Goal: Task Accomplishment & Management: Complete application form

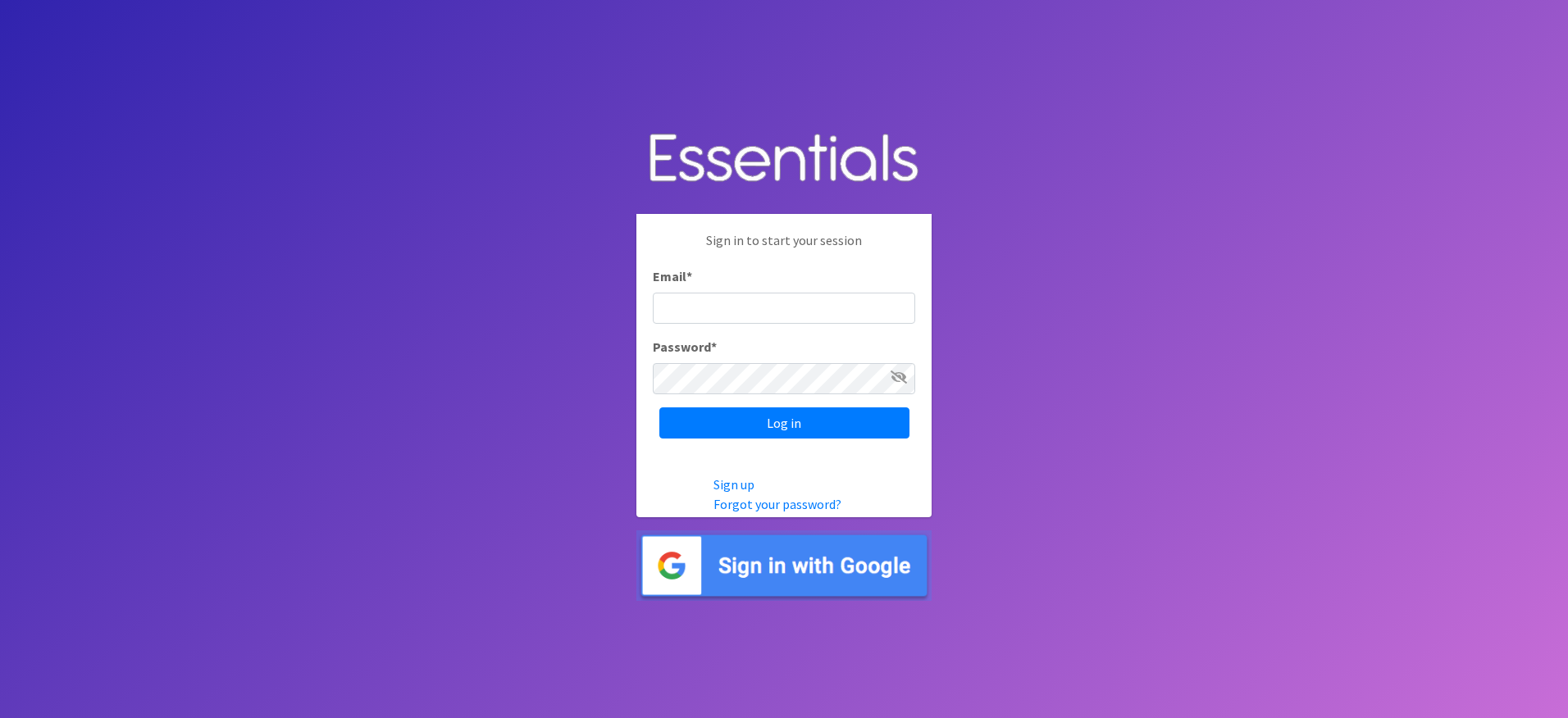
click at [723, 318] on input "Email *" at bounding box center [783, 308] width 262 height 31
click at [931, 359] on com-1password-button at bounding box center [931, 359] width 0 height 0
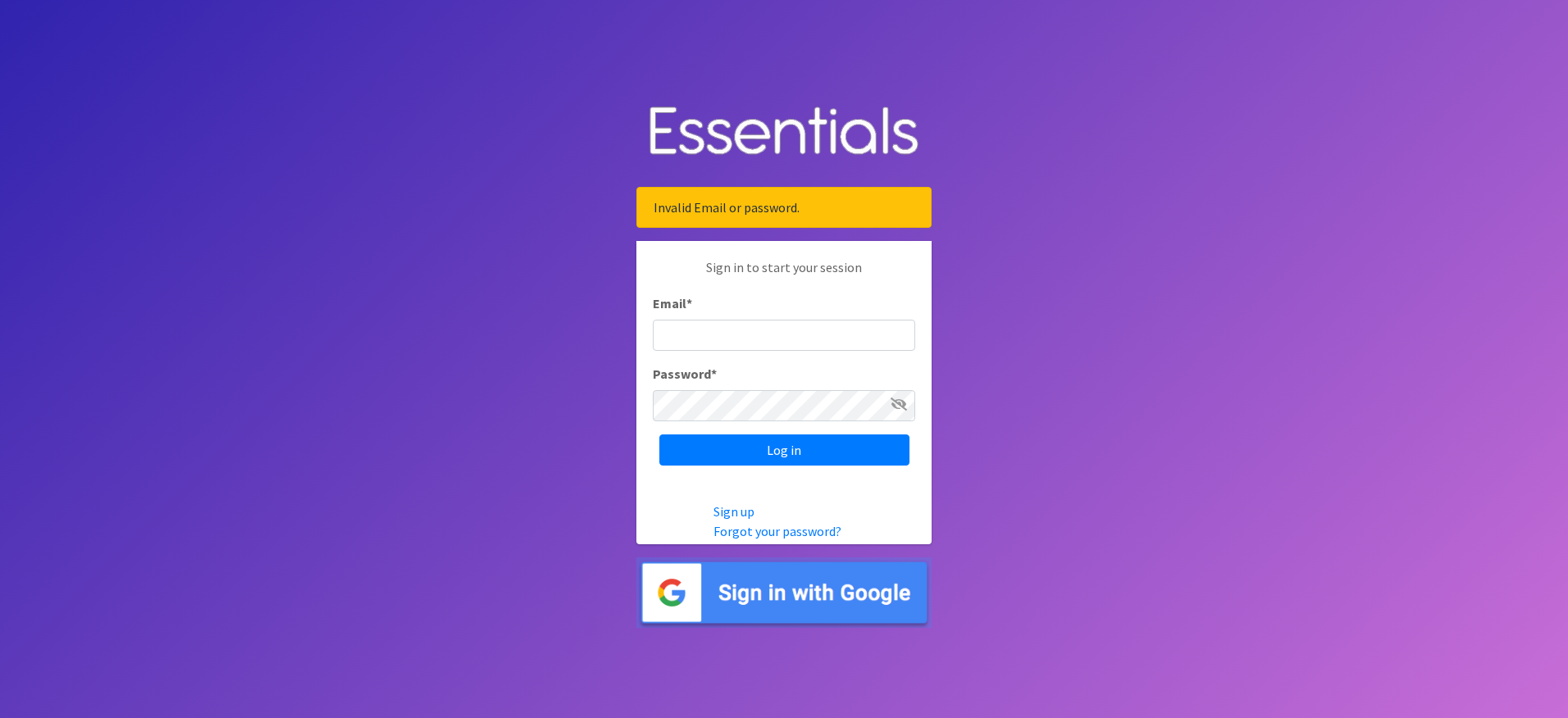
click at [728, 334] on input "Email *" at bounding box center [783, 335] width 262 height 31
click at [1025, 339] on body "Invalid Email or password. Sign in to start your session Email * Password * Log…" at bounding box center [784, 359] width 1568 height 718
click at [729, 349] on input "Email *" at bounding box center [783, 335] width 262 height 31
click at [954, 418] on body "Invalid Email or password. Sign in to start your session Email * Password * Log…" at bounding box center [784, 359] width 1568 height 718
click at [669, 339] on input "Email *" at bounding box center [783, 335] width 262 height 31
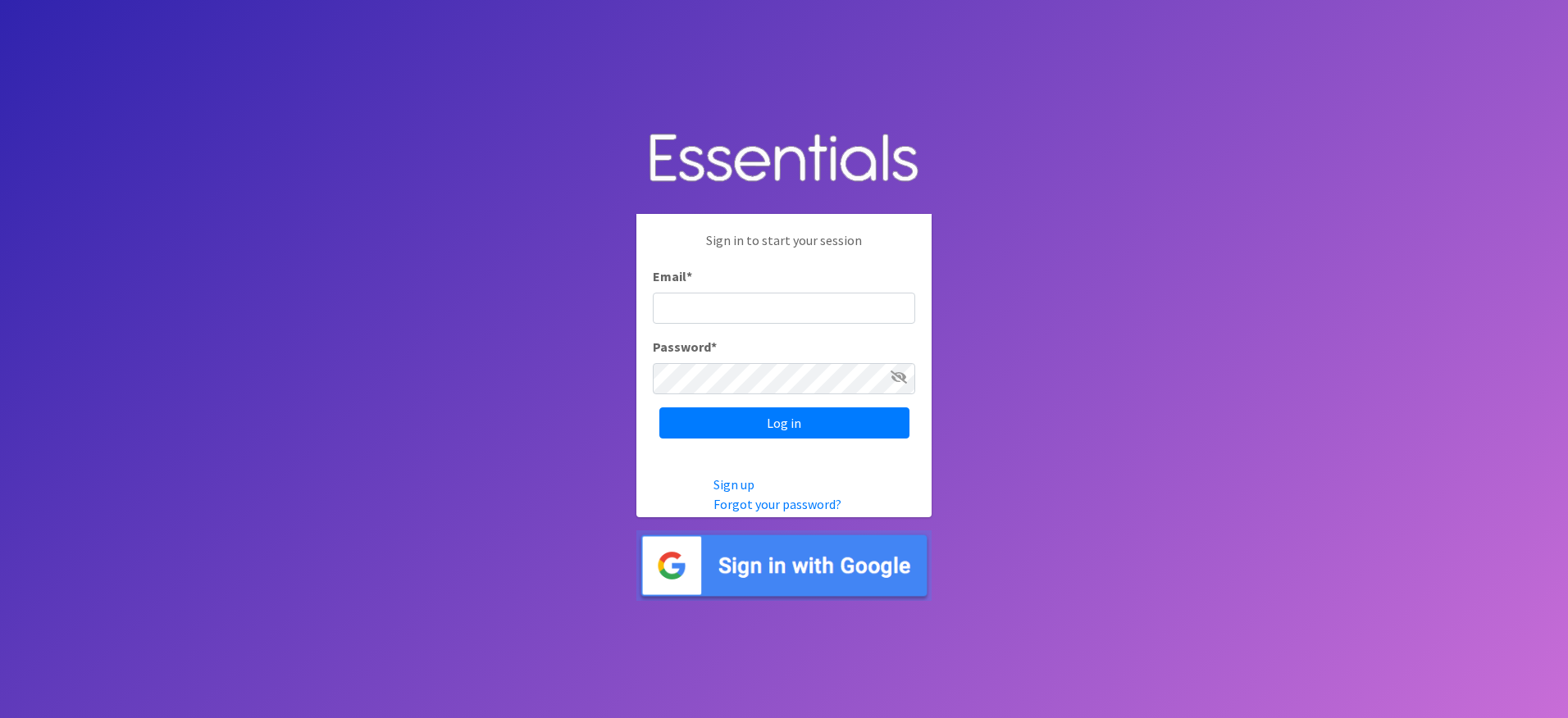
click at [538, 242] on body "Sign in to start your session Email * Password * Log in Sign up Forgot your pas…" at bounding box center [784, 359] width 1568 height 718
click at [666, 308] on input "Email *" at bounding box center [783, 308] width 262 height 31
type input "[EMAIL_ADDRESS][DOMAIN_NAME]"
click at [659, 408] on input "Log in" at bounding box center [784, 423] width 251 height 31
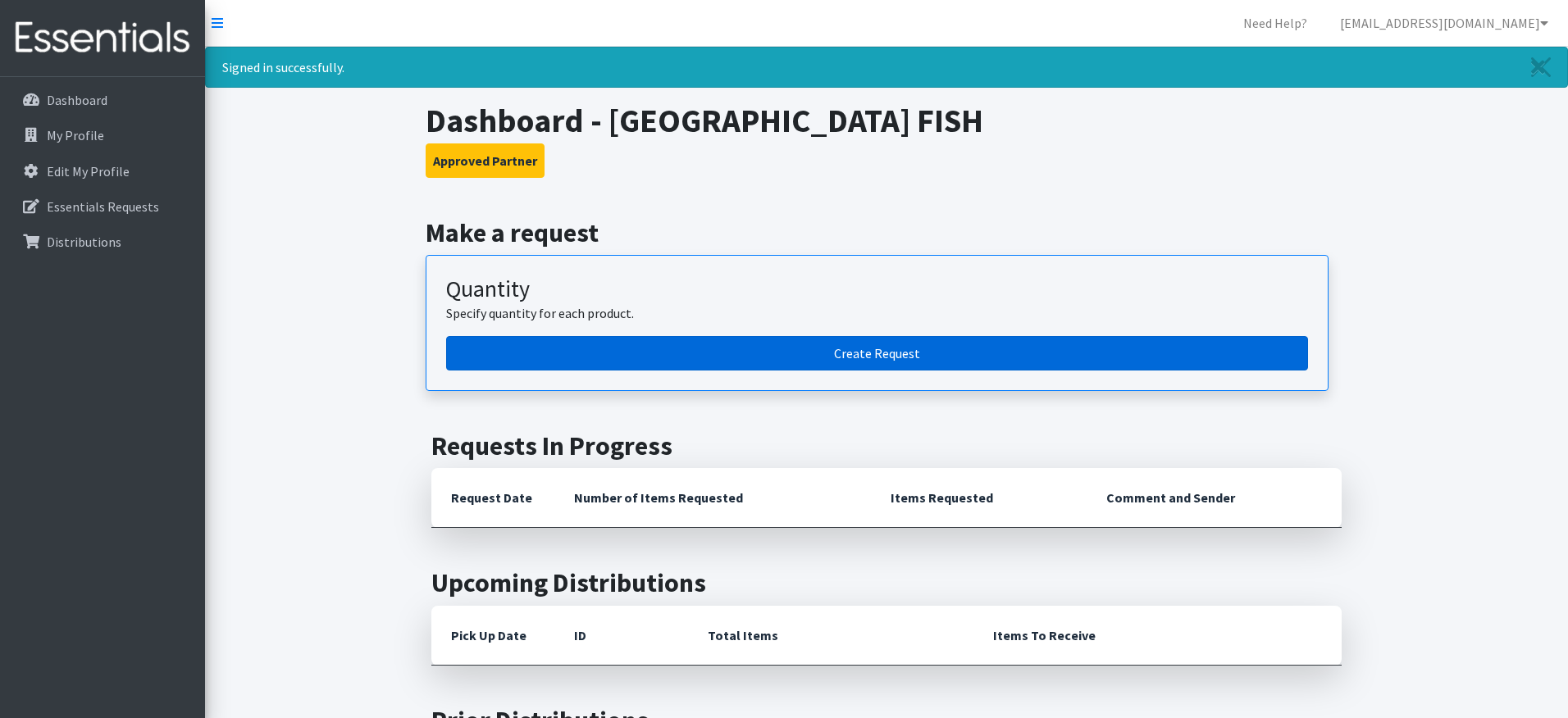
click at [862, 357] on link "Create Request" at bounding box center [876, 353] width 862 height 34
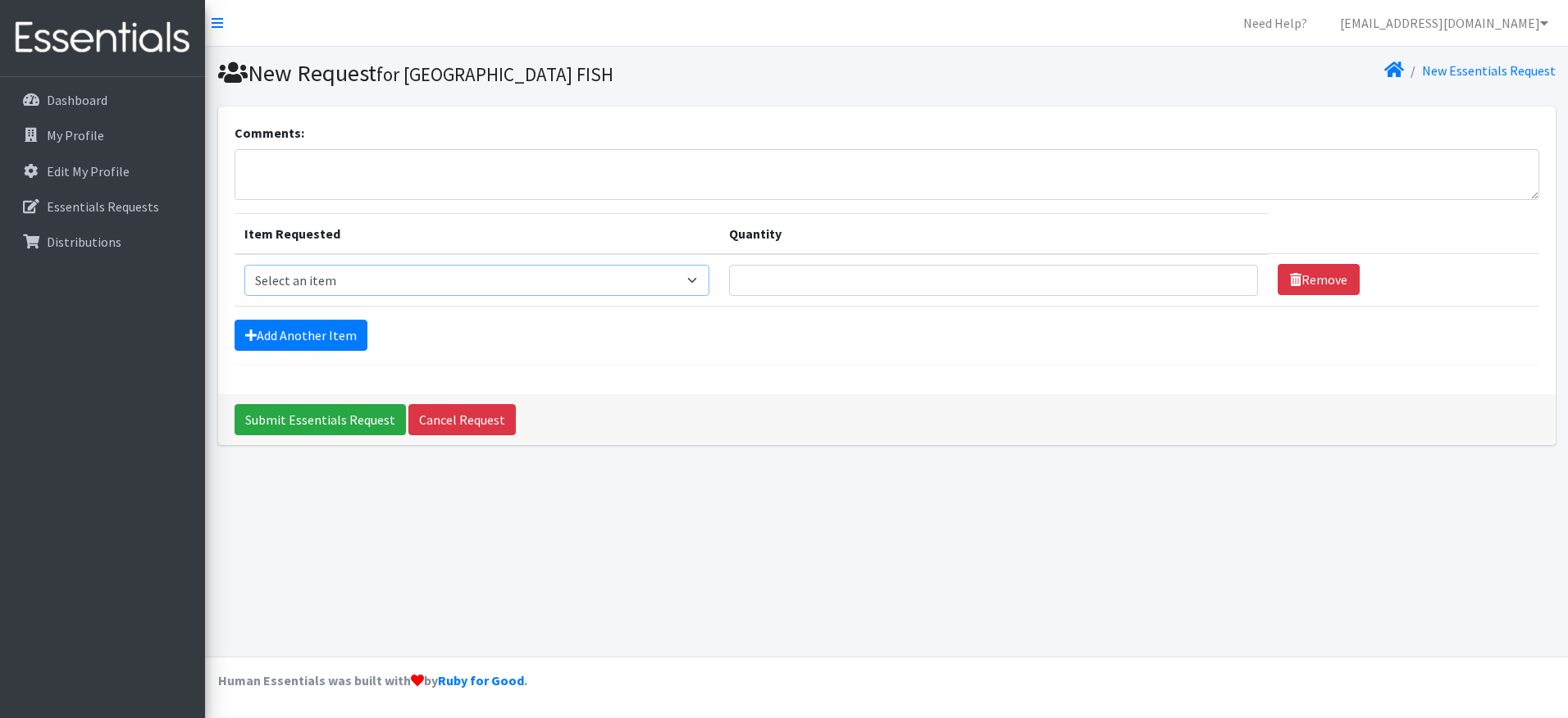
click at [399, 282] on select "Select an item Adult XXX Large Adult Large Adult XX Large Adult Medium Adult Sm…" at bounding box center [477, 281] width 466 height 31
select select "4934"
click at [245, 265] on select "Select an item Adult XXX Large Adult Large Adult XX Large Adult Medium Adult Sm…" at bounding box center [477, 281] width 466 height 31
click at [817, 280] on input "Quantity" at bounding box center [993, 281] width 529 height 31
click at [842, 271] on input "Quantity" at bounding box center [993, 281] width 529 height 31
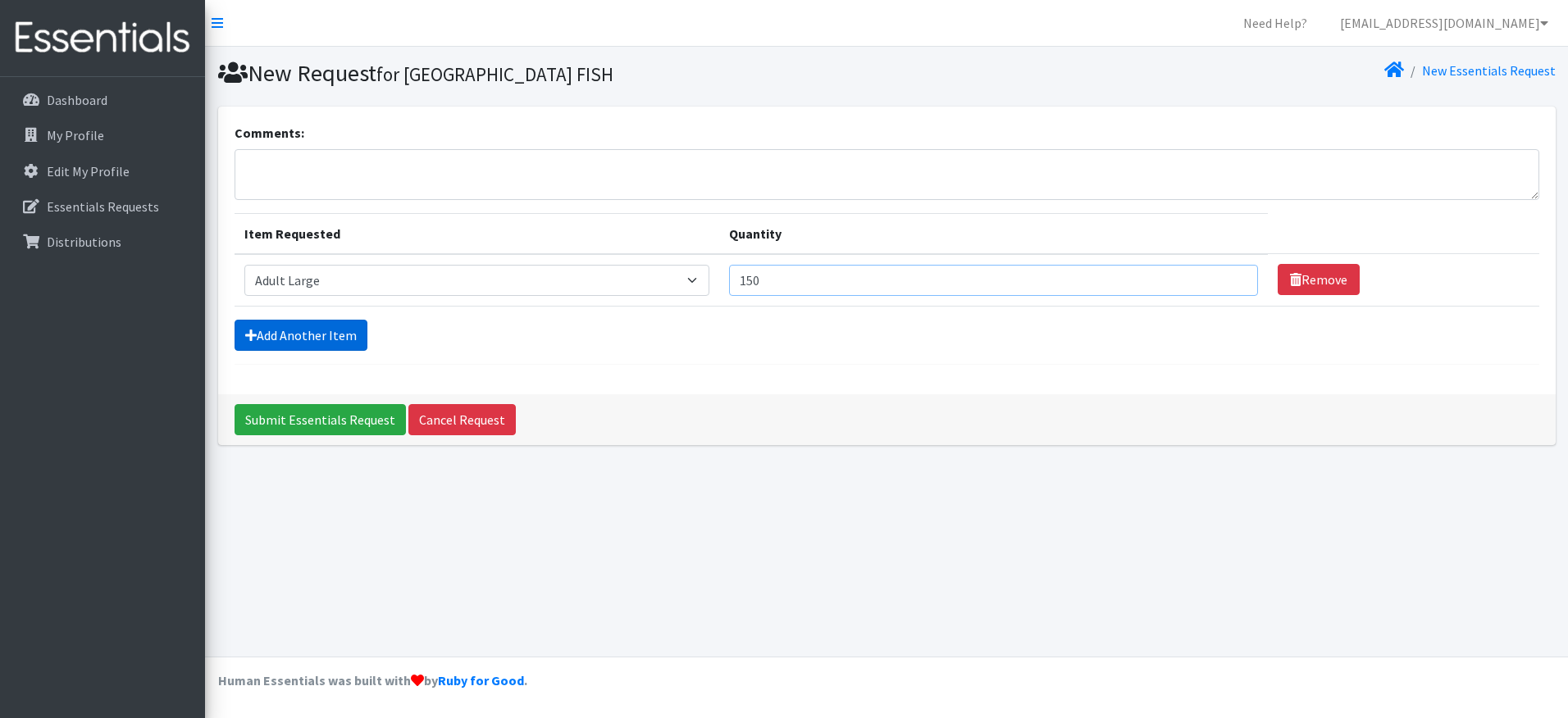
type input "150"
click at [352, 333] on link "Add Another Item" at bounding box center [301, 335] width 133 height 31
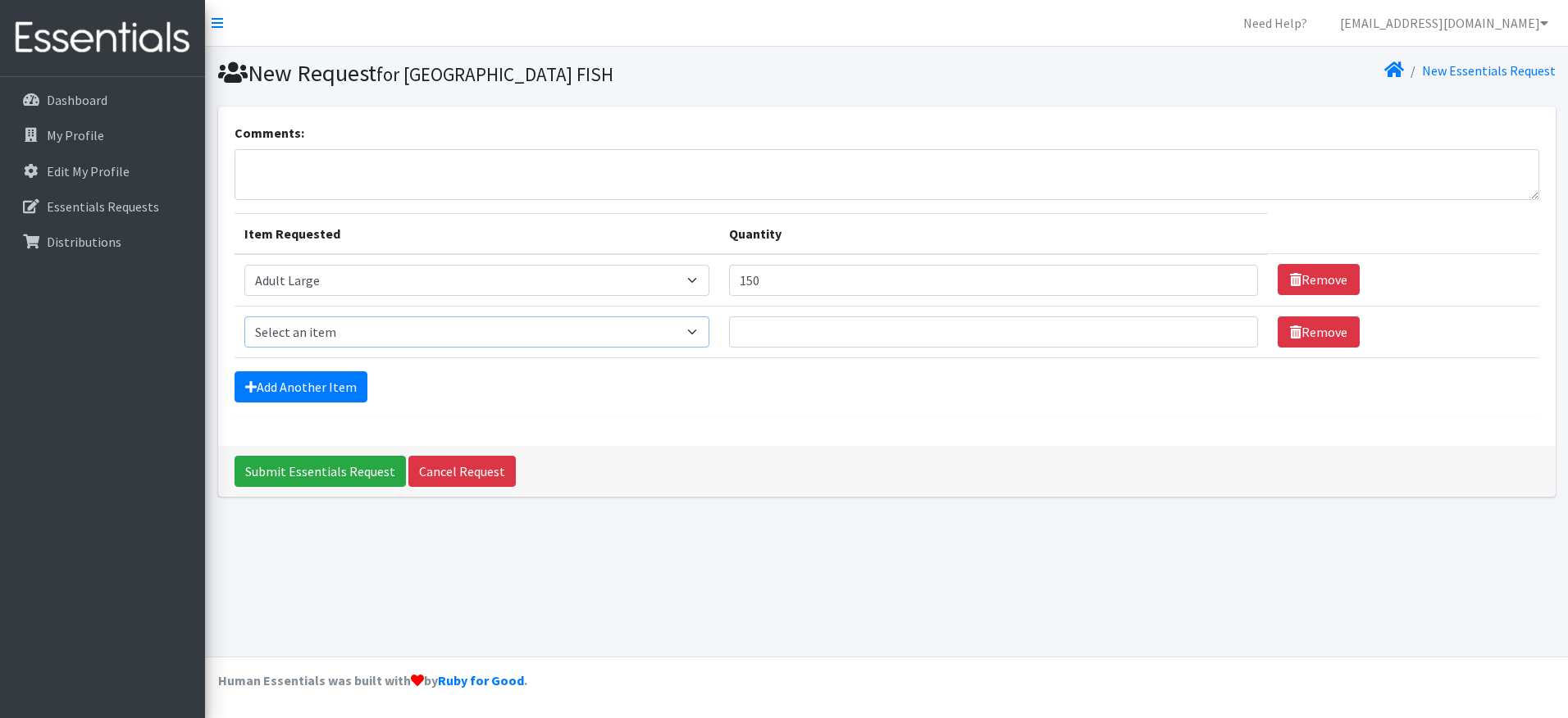
click at [372, 337] on select "Select an item Adult XXX Large Adult Large Adult XX Large Adult Medium Adult Sm…" at bounding box center [477, 332] width 466 height 31
select select "428"
click at [245, 316] on select "Select an item Adult XXX Large Adult Large Adult XX Large Adult Medium Adult Sm…" at bounding box center [477, 332] width 466 height 31
click at [771, 328] on input "Quantity" at bounding box center [993, 332] width 529 height 31
type input "250"
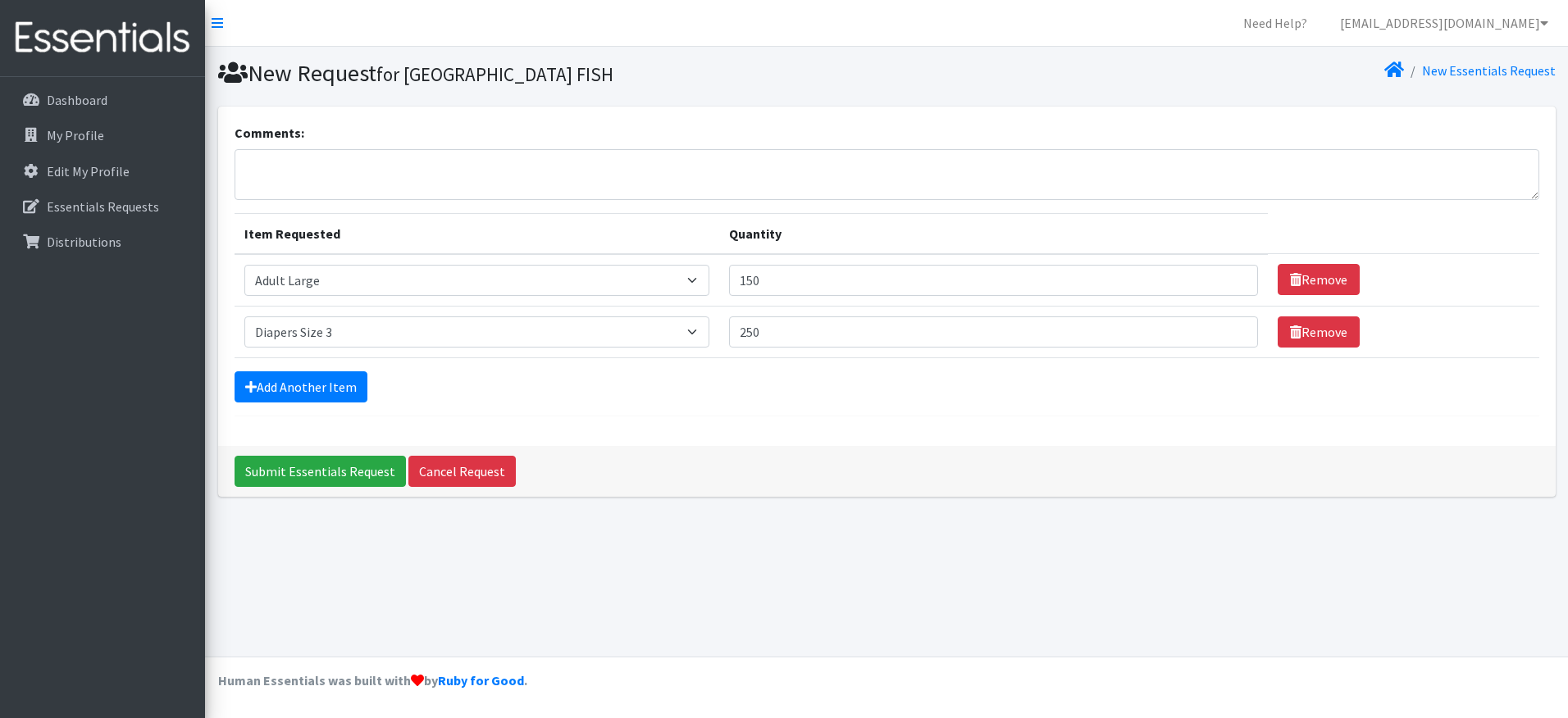
click at [326, 404] on form "Comments: Item Requested Quantity Item Requested Select an item Adult XXX Large…" at bounding box center [887, 269] width 1305 height 294
click at [332, 389] on link "Add Another Item" at bounding box center [301, 387] width 133 height 31
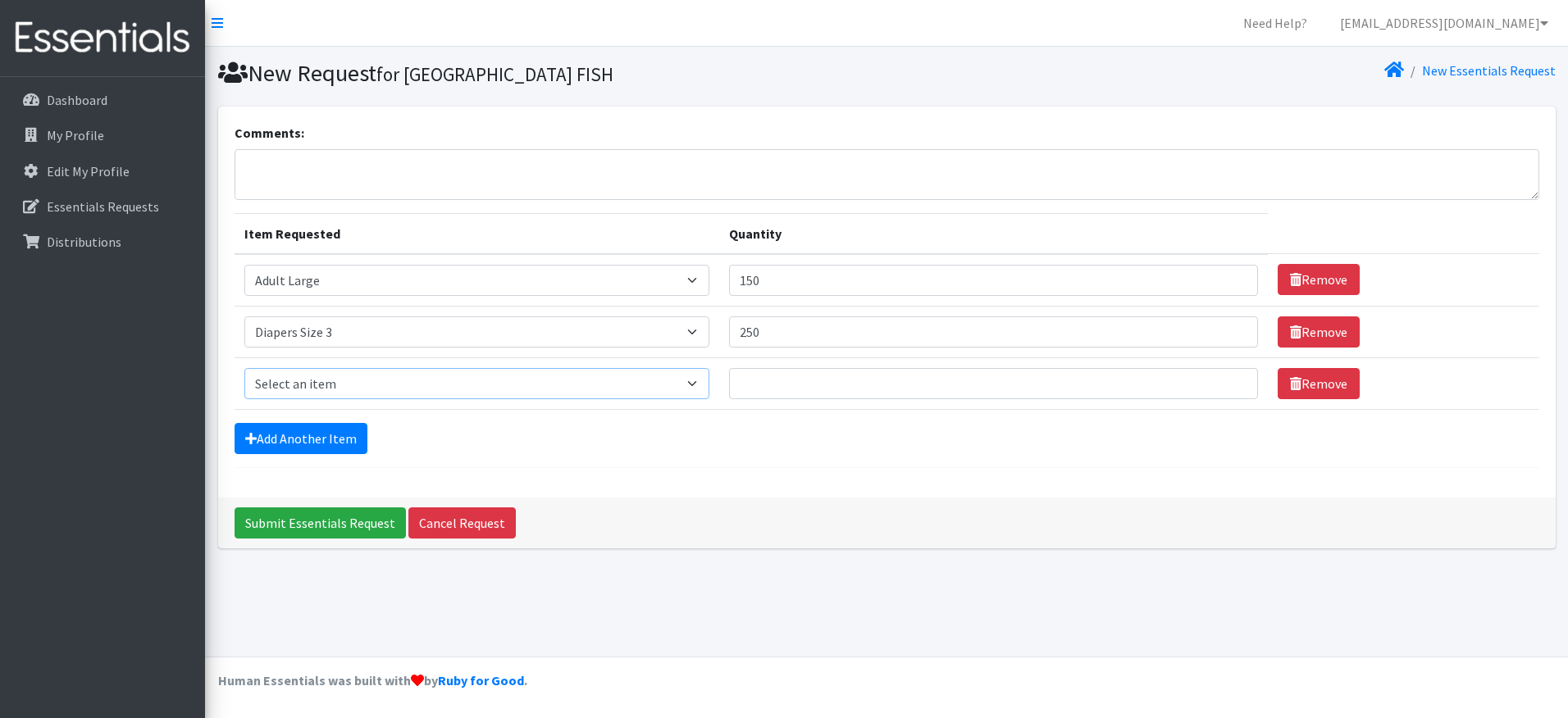
click at [332, 389] on select "Select an item Adult XXX Large Adult Large Adult XX Large Adult Medium Adult Sm…" at bounding box center [477, 384] width 466 height 31
select select "414"
click at [245, 368] on select "Select an item Adult XXX Large Adult Large Adult XX Large Adult Medium Adult Sm…" at bounding box center [477, 384] width 466 height 31
click at [777, 383] on input "Quantity" at bounding box center [993, 384] width 529 height 31
type input "250"
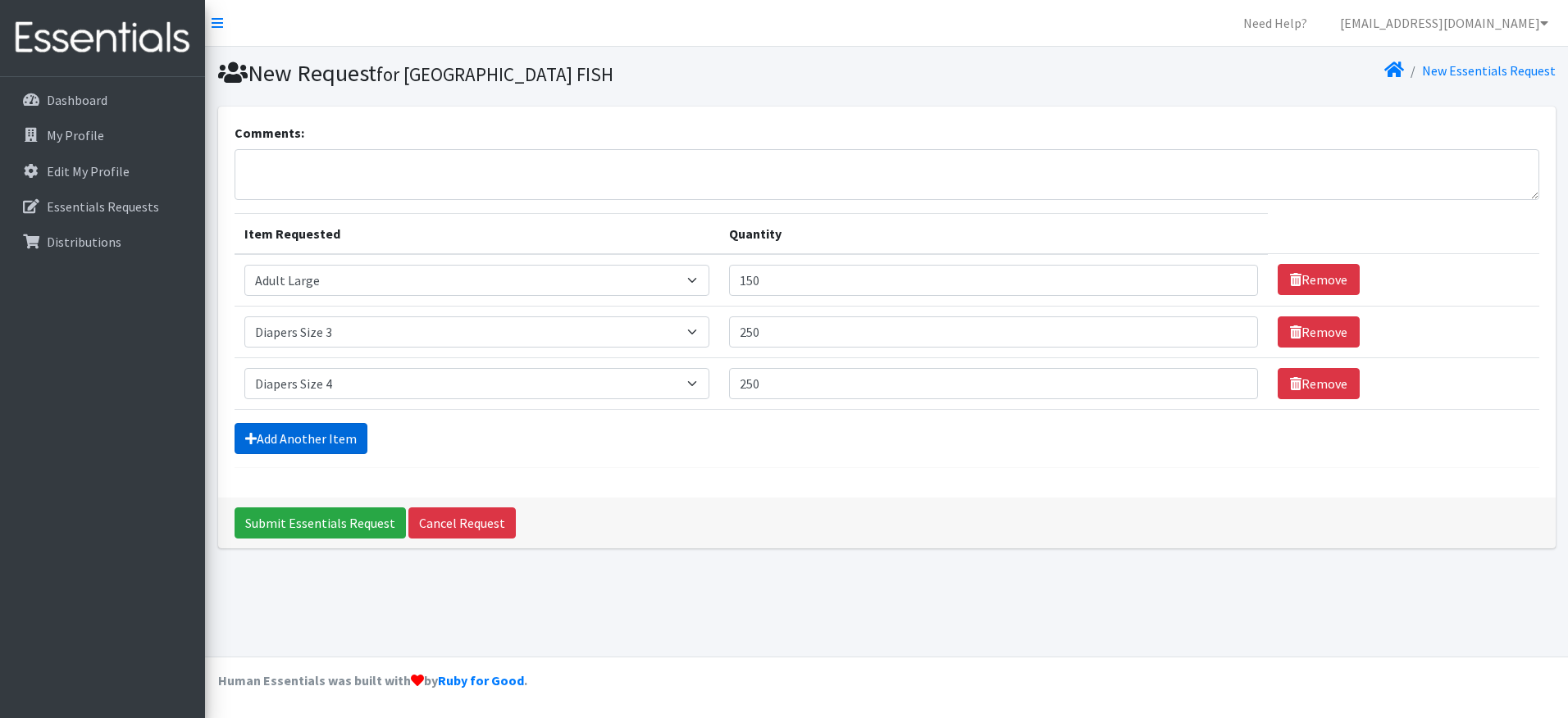
click at [274, 428] on link "Add Another Item" at bounding box center [301, 439] width 133 height 31
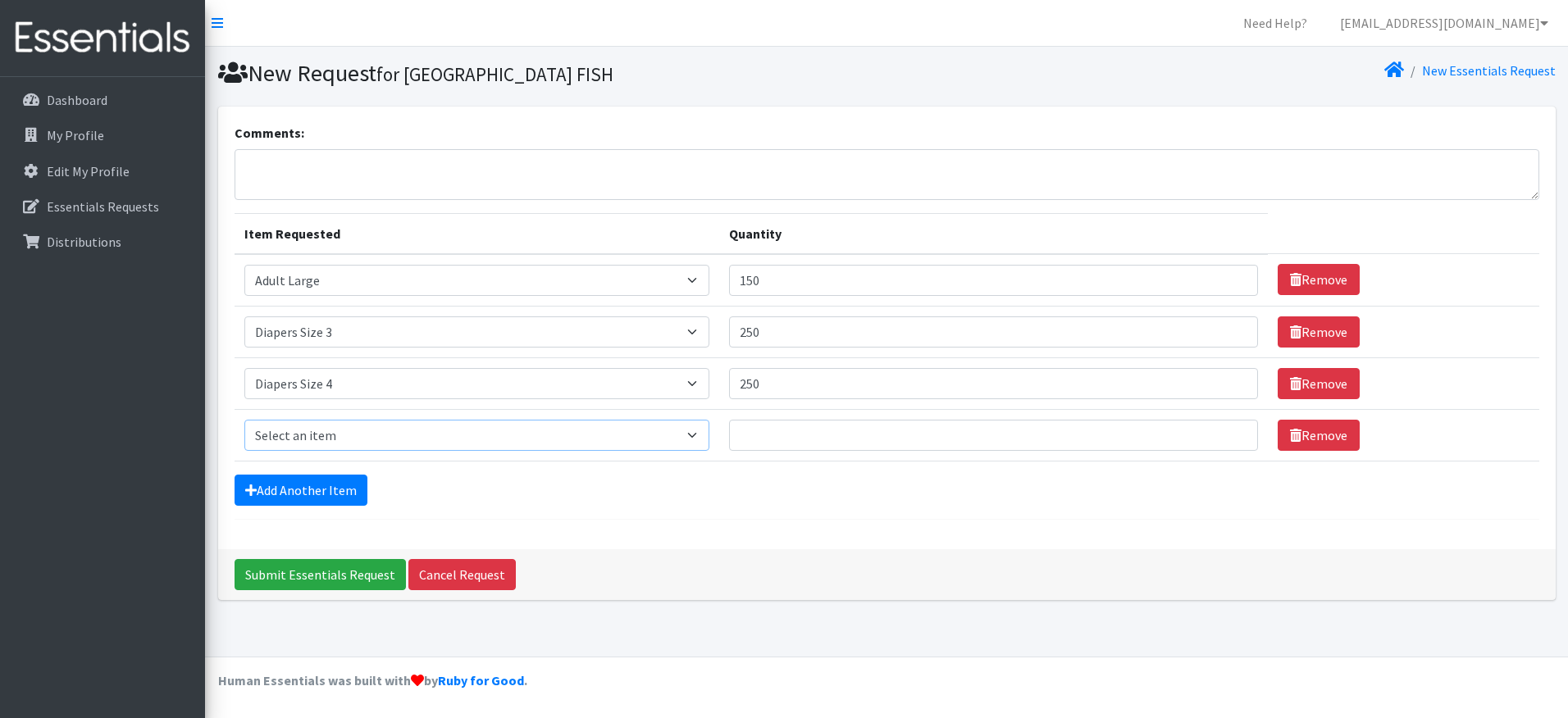
click at [275, 424] on select "Select an item Adult XXX Large Adult Large Adult XX Large Adult Medium Adult Sm…" at bounding box center [477, 435] width 466 height 31
select select "415"
click at [245, 419] on select "Select an item Adult XXX Large Adult Large Adult XX Large Adult Medium Adult Sm…" at bounding box center [477, 435] width 466 height 31
click at [801, 436] on input "Quantity" at bounding box center [993, 435] width 529 height 31
type input "300"
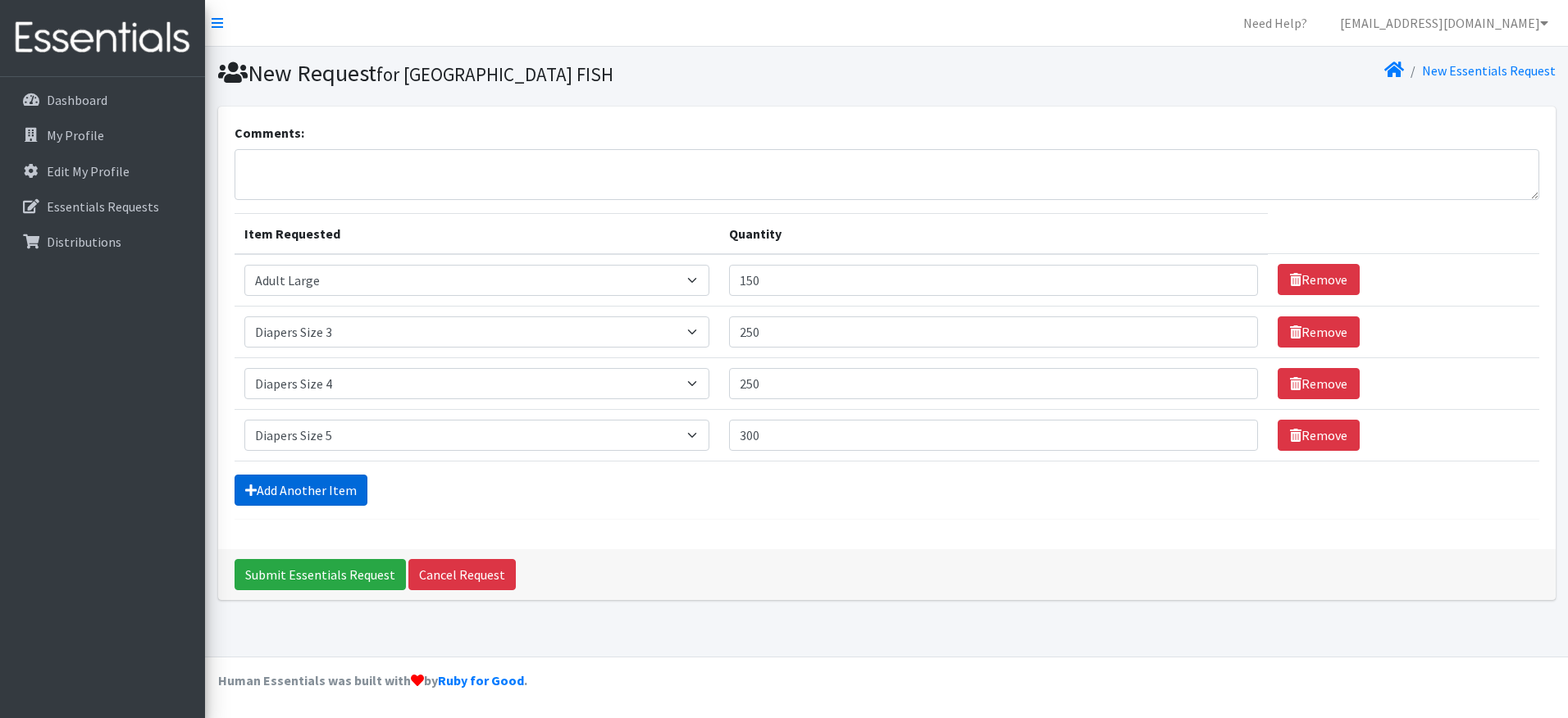
click at [342, 488] on link "Add Another Item" at bounding box center [301, 490] width 133 height 31
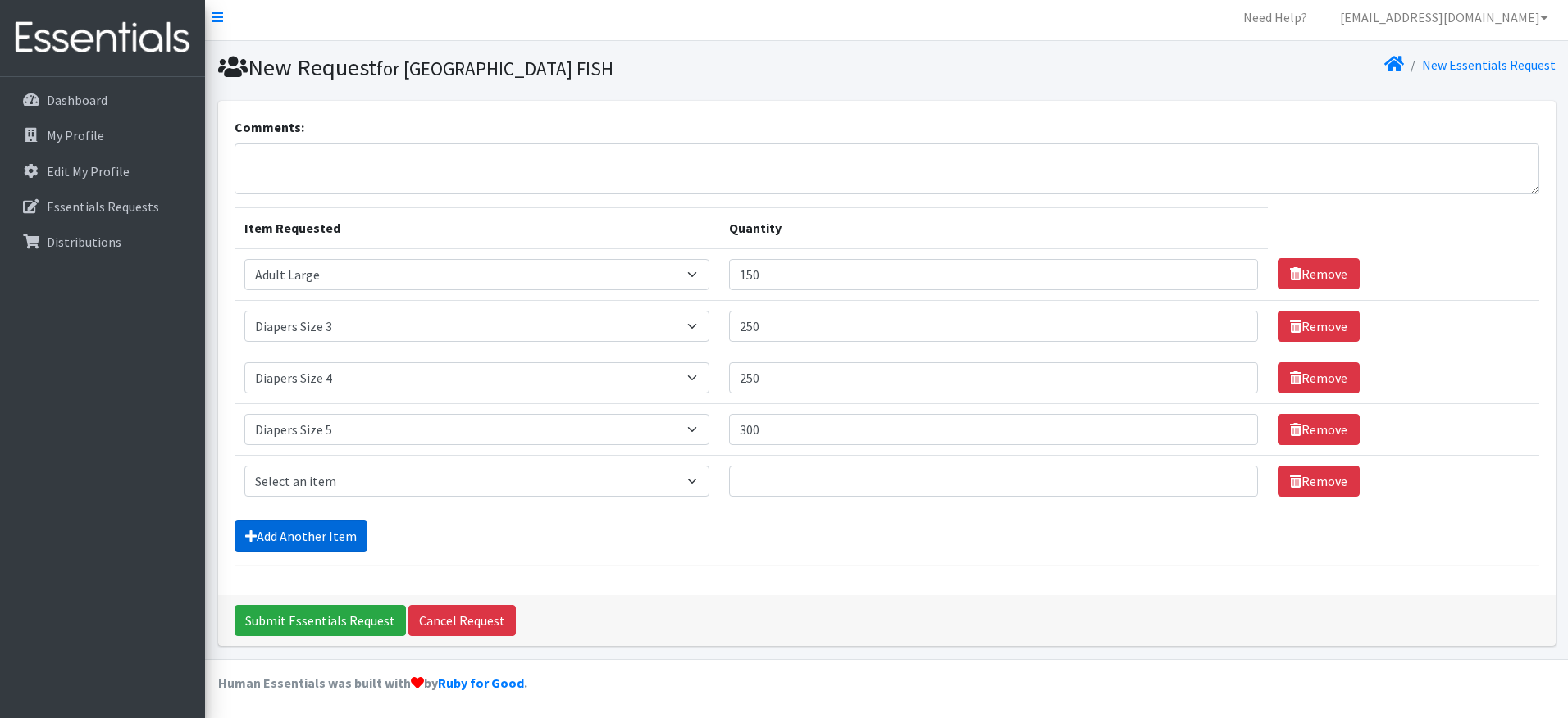
scroll to position [8, 0]
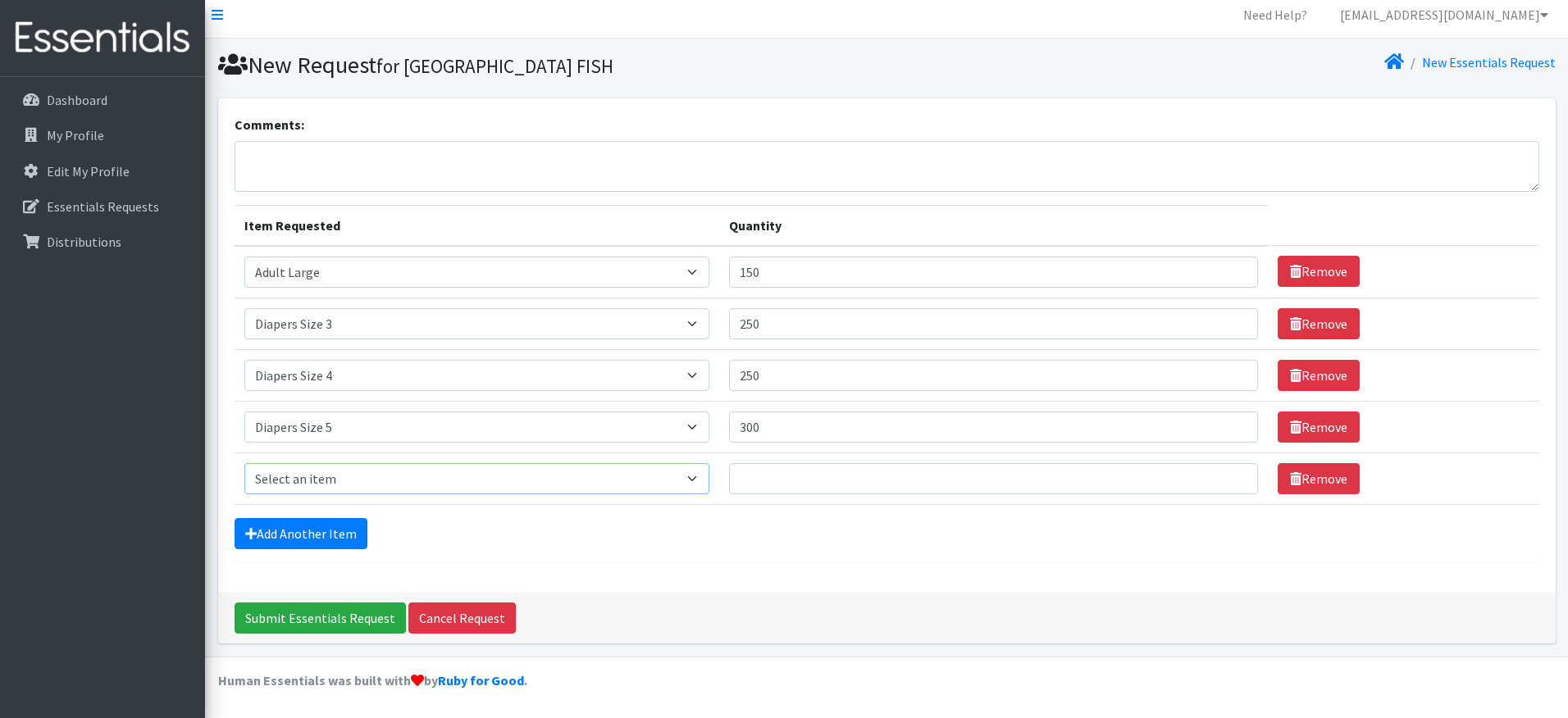
click at [321, 481] on select "Select an item Adult XXX Large Adult Large Adult XX Large Adult Medium Adult Sm…" at bounding box center [477, 478] width 466 height 31
select select "417"
click at [245, 463] on select "Select an item Adult XXX Large Adult Large Adult XX Large Adult Medium Adult Sm…" at bounding box center [477, 478] width 466 height 31
click at [801, 471] on input "Quantity" at bounding box center [993, 478] width 529 height 31
type input "300"
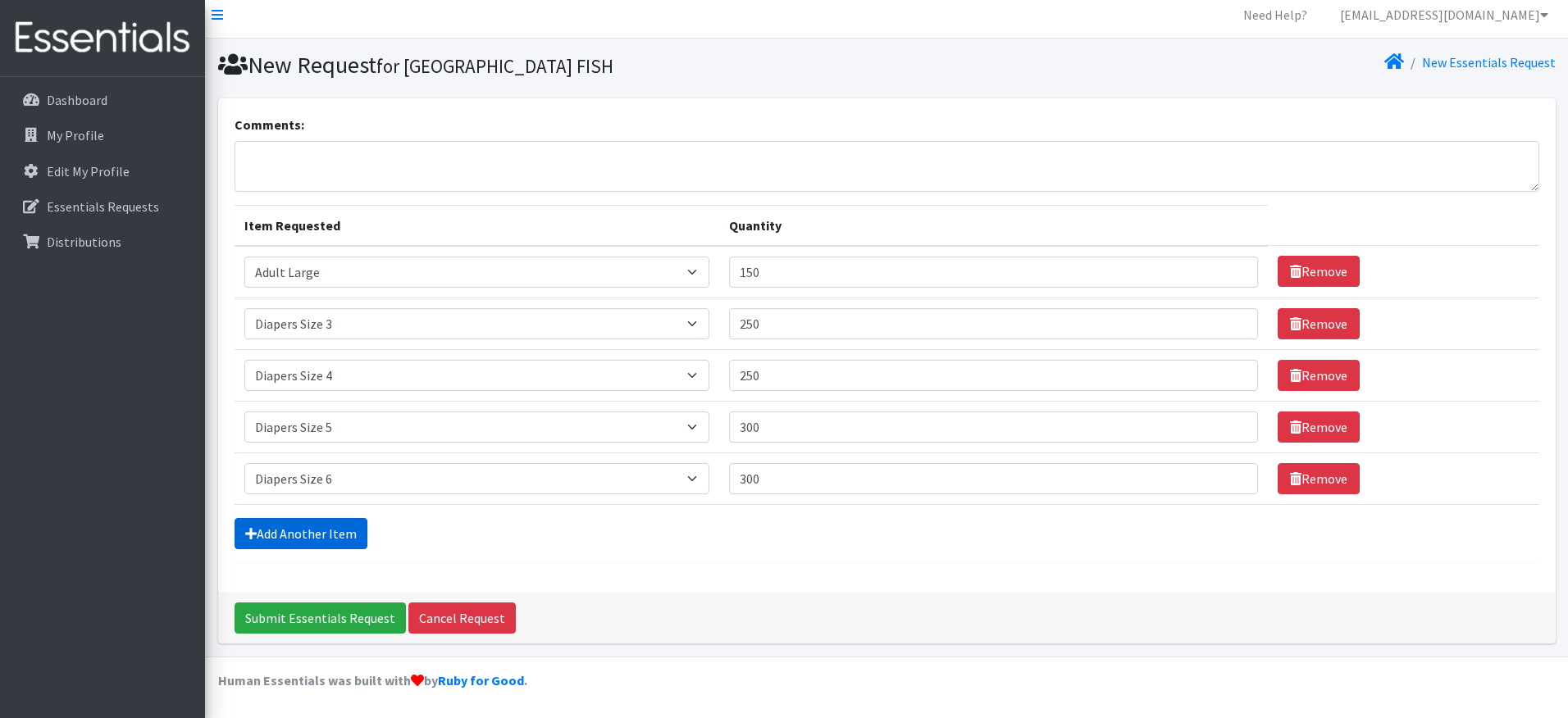
click at [306, 540] on link "Add Another Item" at bounding box center [301, 533] width 133 height 31
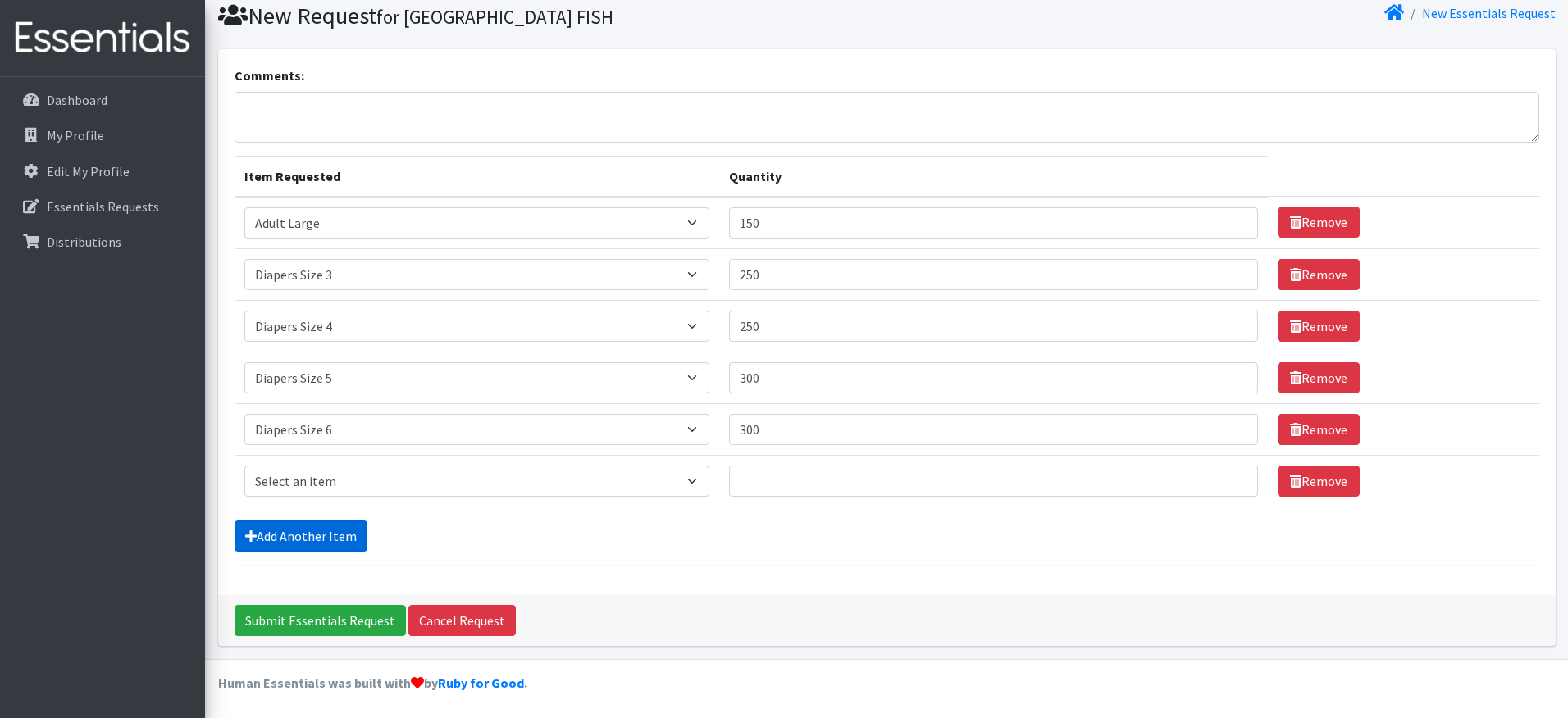
scroll to position [60, 0]
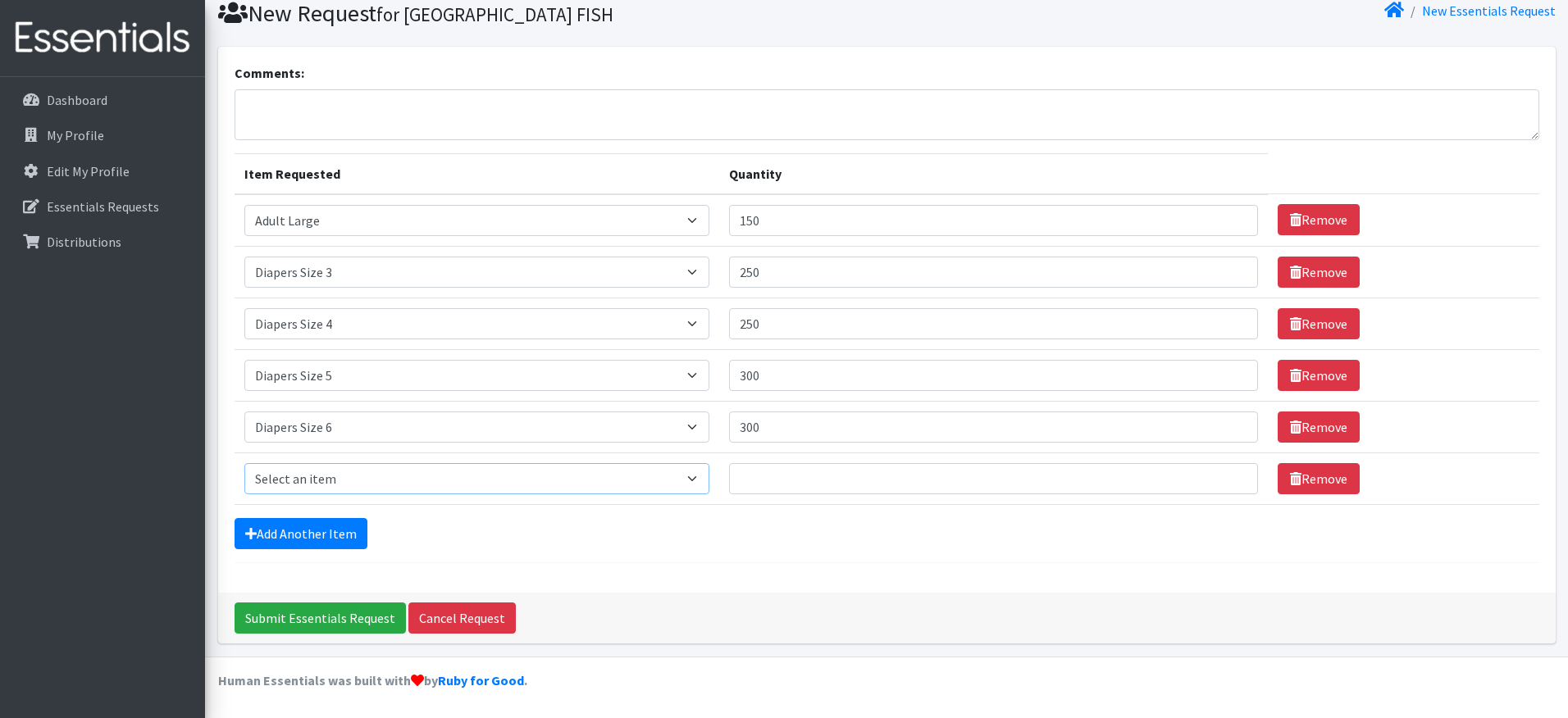
click at [306, 491] on select "Select an item Adult XXX Large Adult Large Adult XX Large Adult Medium Adult Sm…" at bounding box center [477, 478] width 466 height 31
select select "4739"
click at [245, 463] on select "Select an item Adult XXX Large Adult Large Adult XX Large Adult Medium Adult Sm…" at bounding box center [477, 478] width 466 height 31
click at [784, 475] on input "Quantity" at bounding box center [993, 478] width 529 height 31
click at [856, 481] on input "Quantity" at bounding box center [993, 478] width 529 height 31
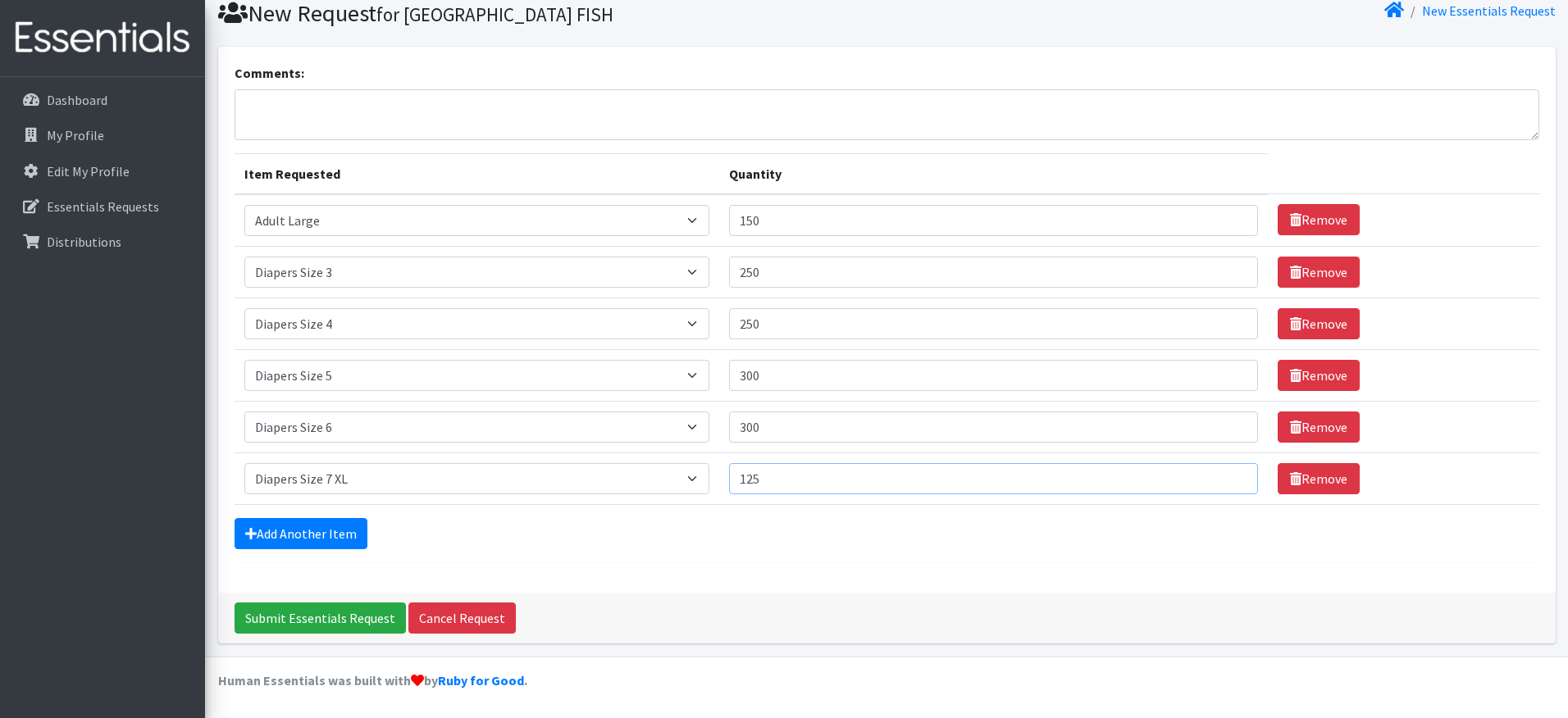
type input "125"
click at [427, 523] on div "Add Another Item" at bounding box center [887, 533] width 1305 height 31
click at [342, 523] on link "Add Another Item" at bounding box center [301, 533] width 133 height 31
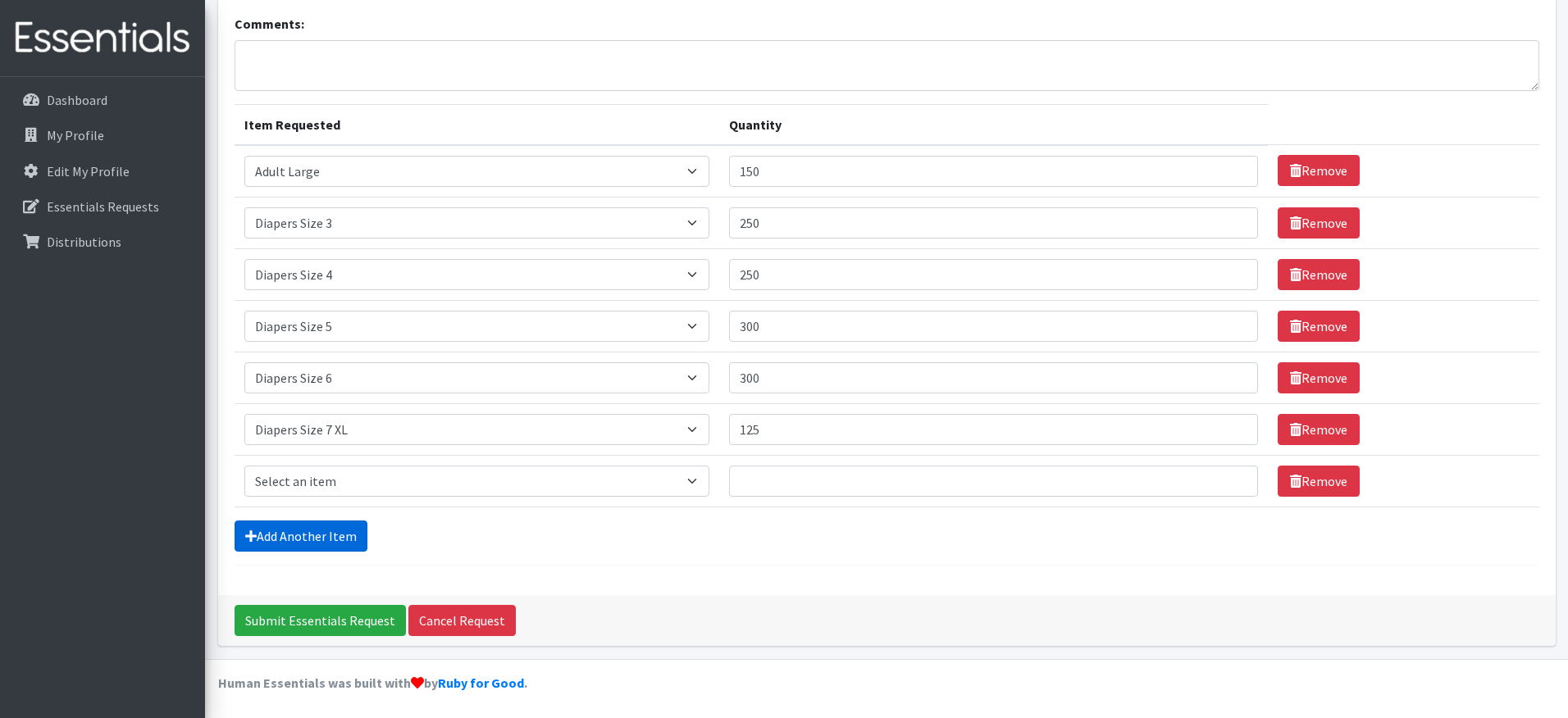
scroll to position [111, 0]
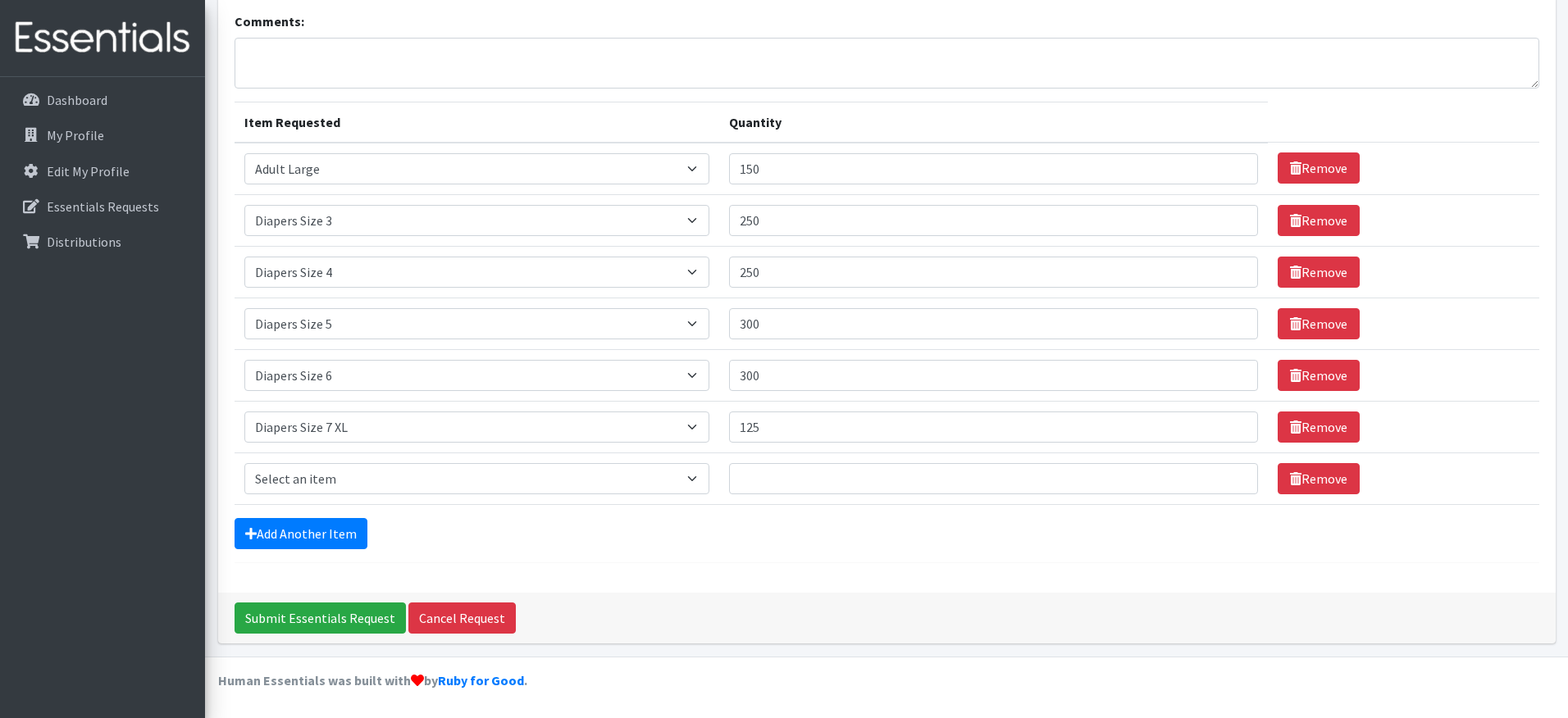
click at [335, 499] on td "Item Requested Select an item Adult XXX Large Adult Large Adult XX Large Adult …" at bounding box center [477, 478] width 485 height 52
click at [334, 482] on select "Select an item Adult XXX Large Adult Large Adult XX Large Adult Medium Adult Sm…" at bounding box center [477, 478] width 466 height 31
select select "11444"
click at [245, 463] on select "Select an item Adult XXX Large Adult Large Adult XX Large Adult Medium Adult Sm…" at bounding box center [477, 478] width 466 height 31
click at [787, 474] on input "Quantity" at bounding box center [993, 478] width 529 height 31
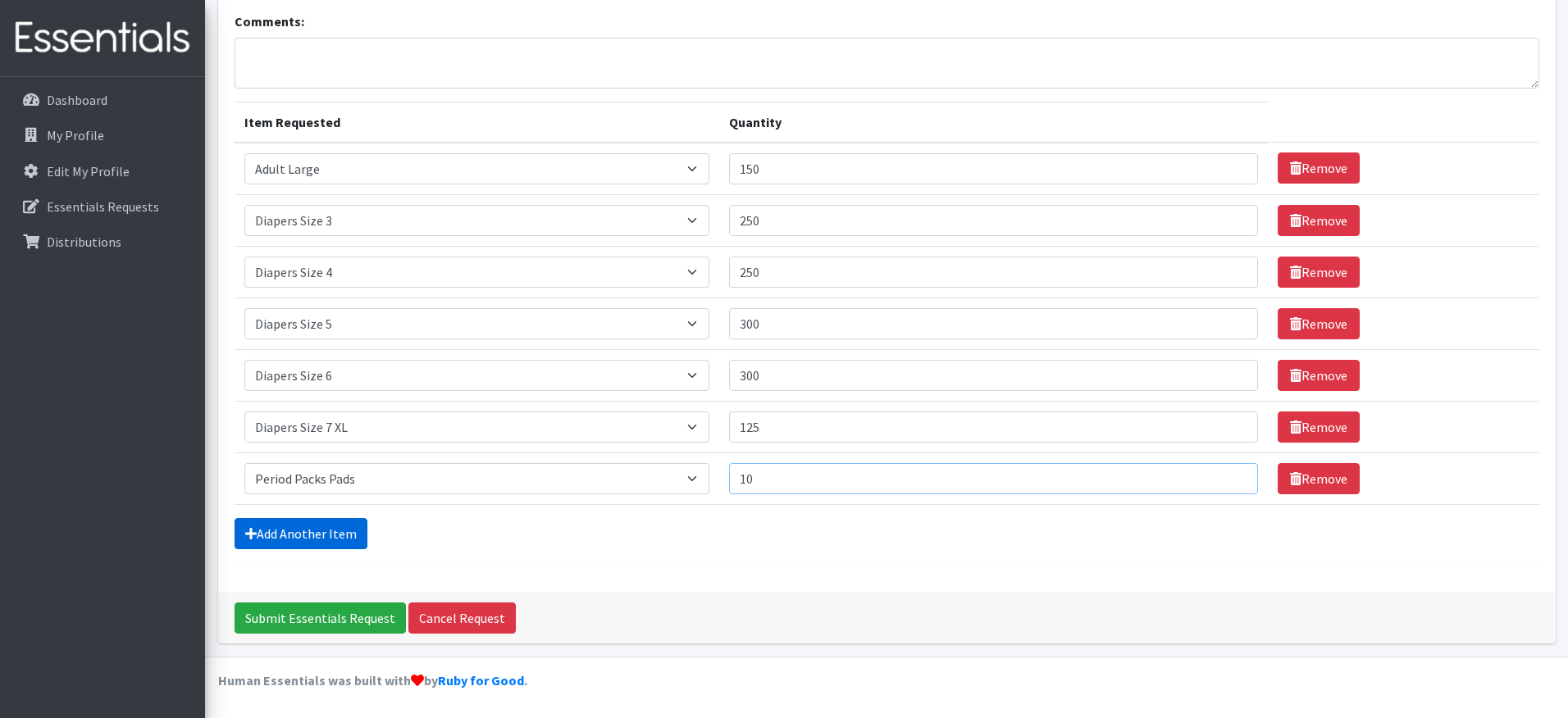
type input "10"
click at [324, 533] on link "Add Another Item" at bounding box center [301, 533] width 133 height 31
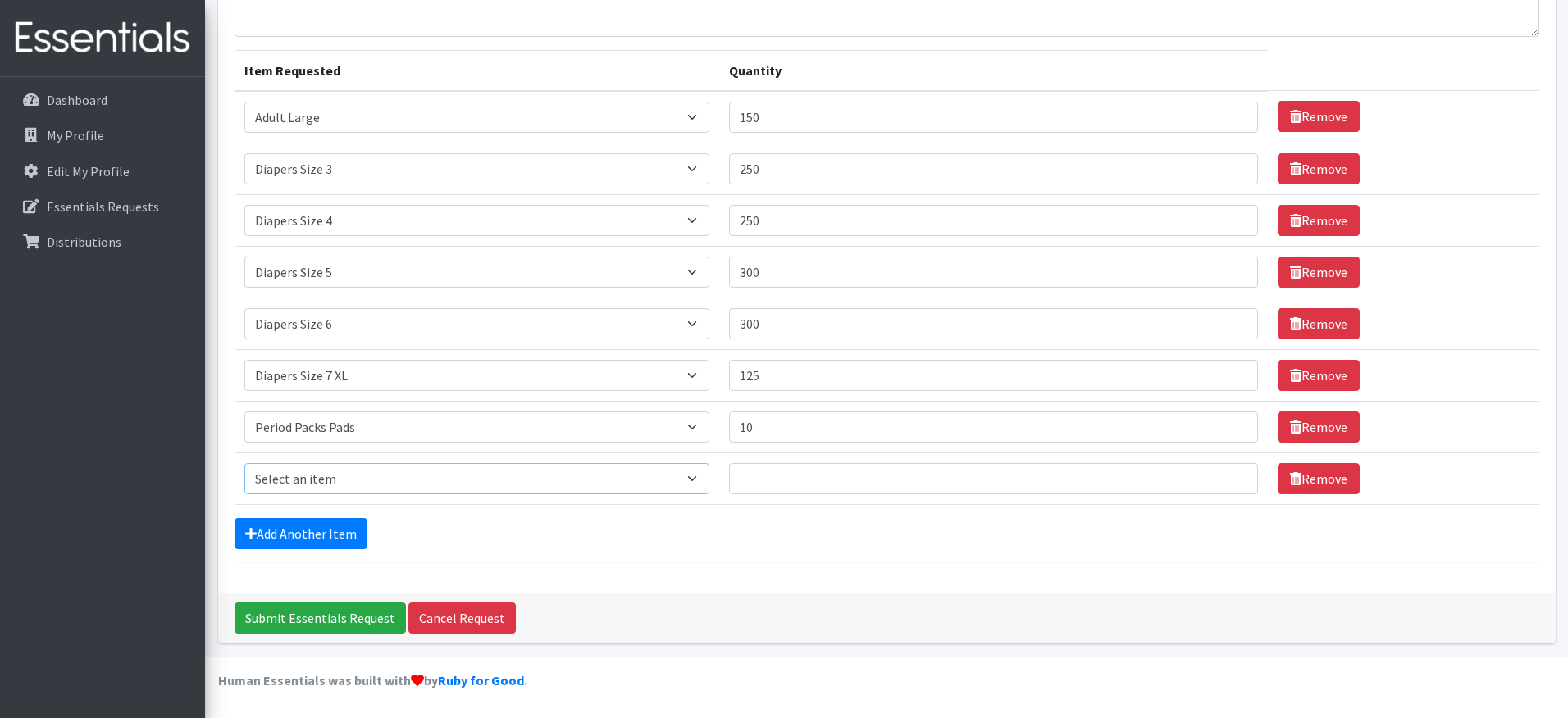
click at [354, 474] on select "Select an item Adult XXX Large Adult Large Adult XX Large Adult Medium Adult Sm…" at bounding box center [477, 478] width 466 height 31
select select "11445"
click at [245, 463] on select "Select an item Adult XXX Large Adult Large Adult XX Large Adult Medium Adult Sm…" at bounding box center [477, 478] width 466 height 31
click at [800, 476] on input "Quantity" at bounding box center [993, 478] width 529 height 31
type input "5"
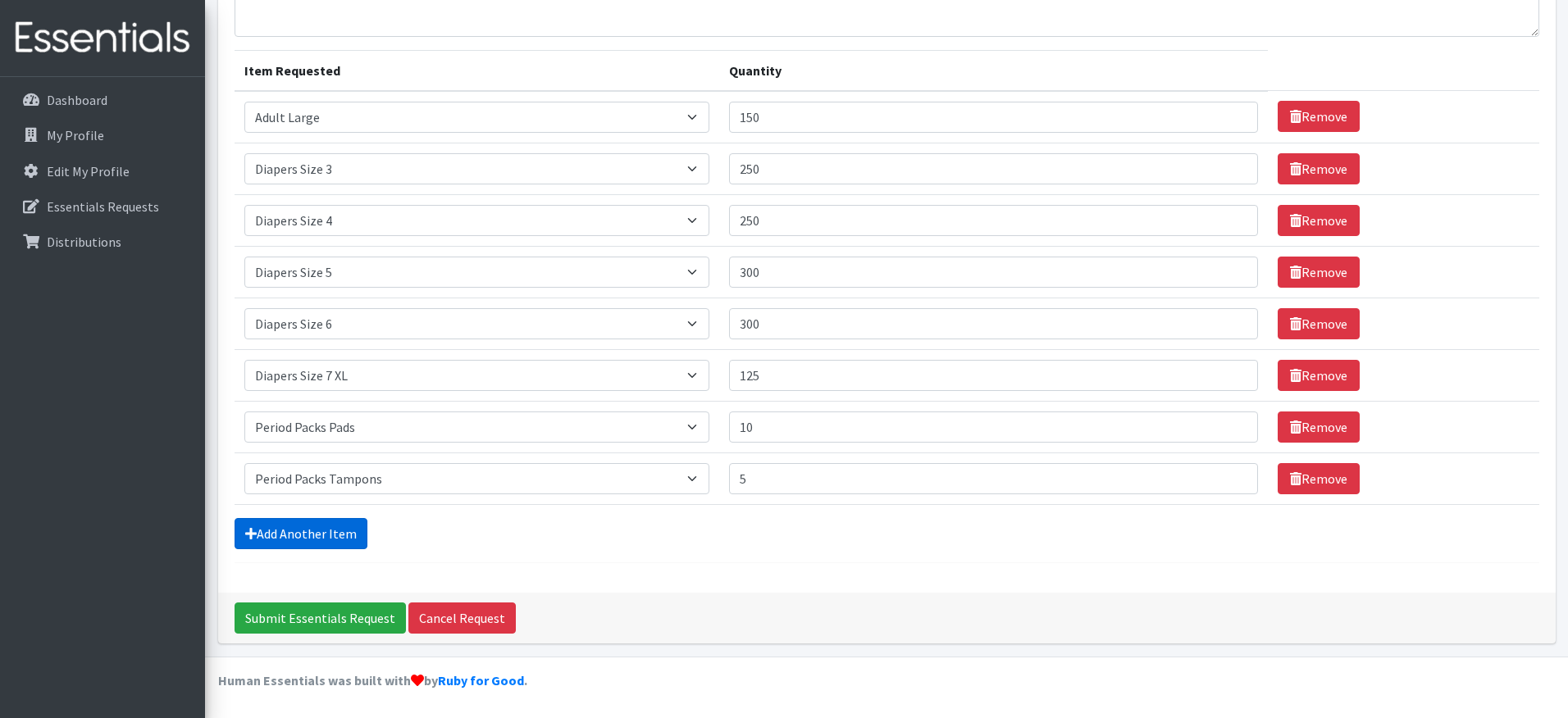
click at [270, 534] on link "Add Another Item" at bounding box center [301, 533] width 133 height 31
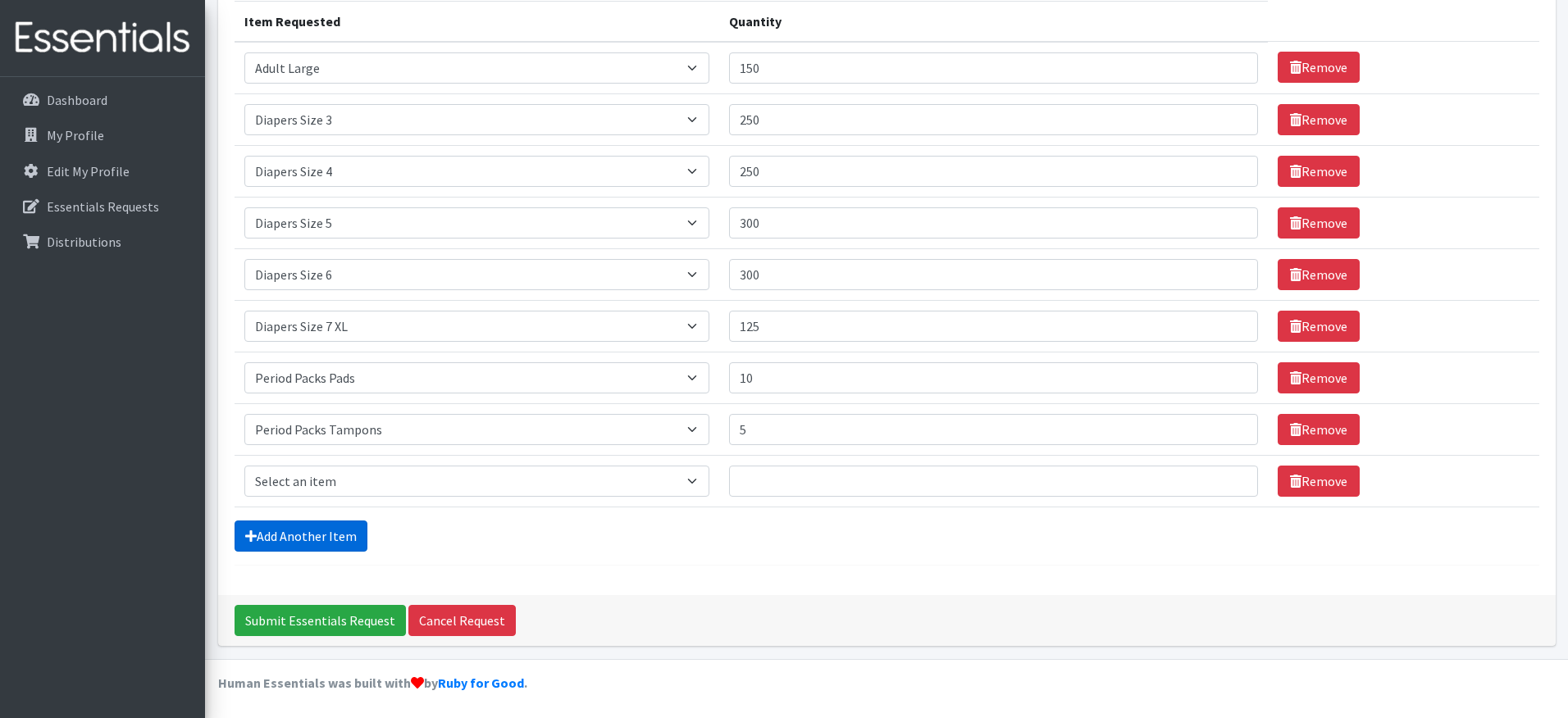
scroll to position [215, 0]
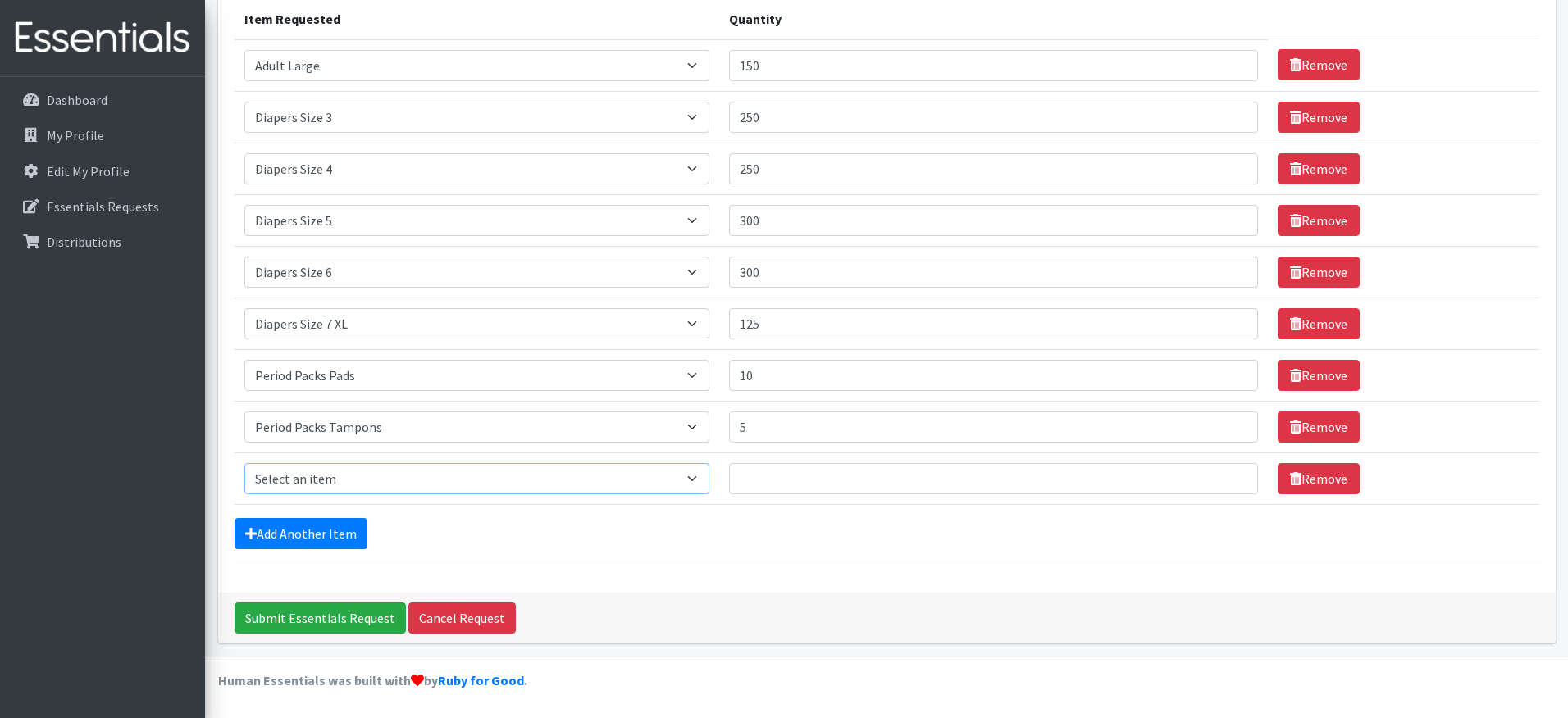
click at [357, 472] on select "Select an item Adult XXX Large Adult Large Adult XX Large Adult Medium Adult Sm…" at bounding box center [477, 478] width 466 height 31
select select "4828"
click at [245, 463] on select "Select an item Adult XXX Large Adult Large Adult XX Large Adult Medium Adult Sm…" at bounding box center [477, 478] width 466 height 31
click at [800, 473] on input "Quantity" at bounding box center [993, 478] width 529 height 31
type input "10"
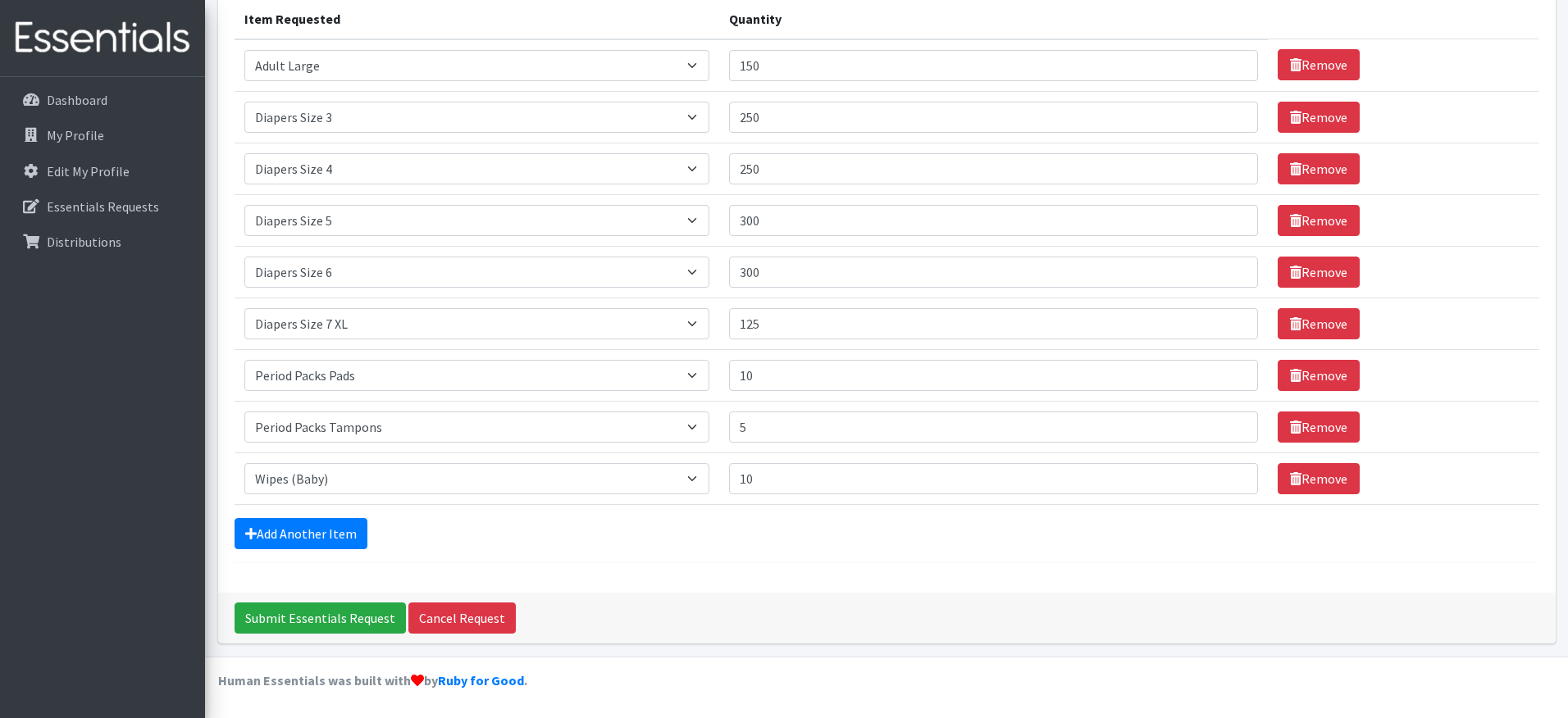
click at [691, 547] on div "Add Another Item" at bounding box center [887, 533] width 1305 height 31
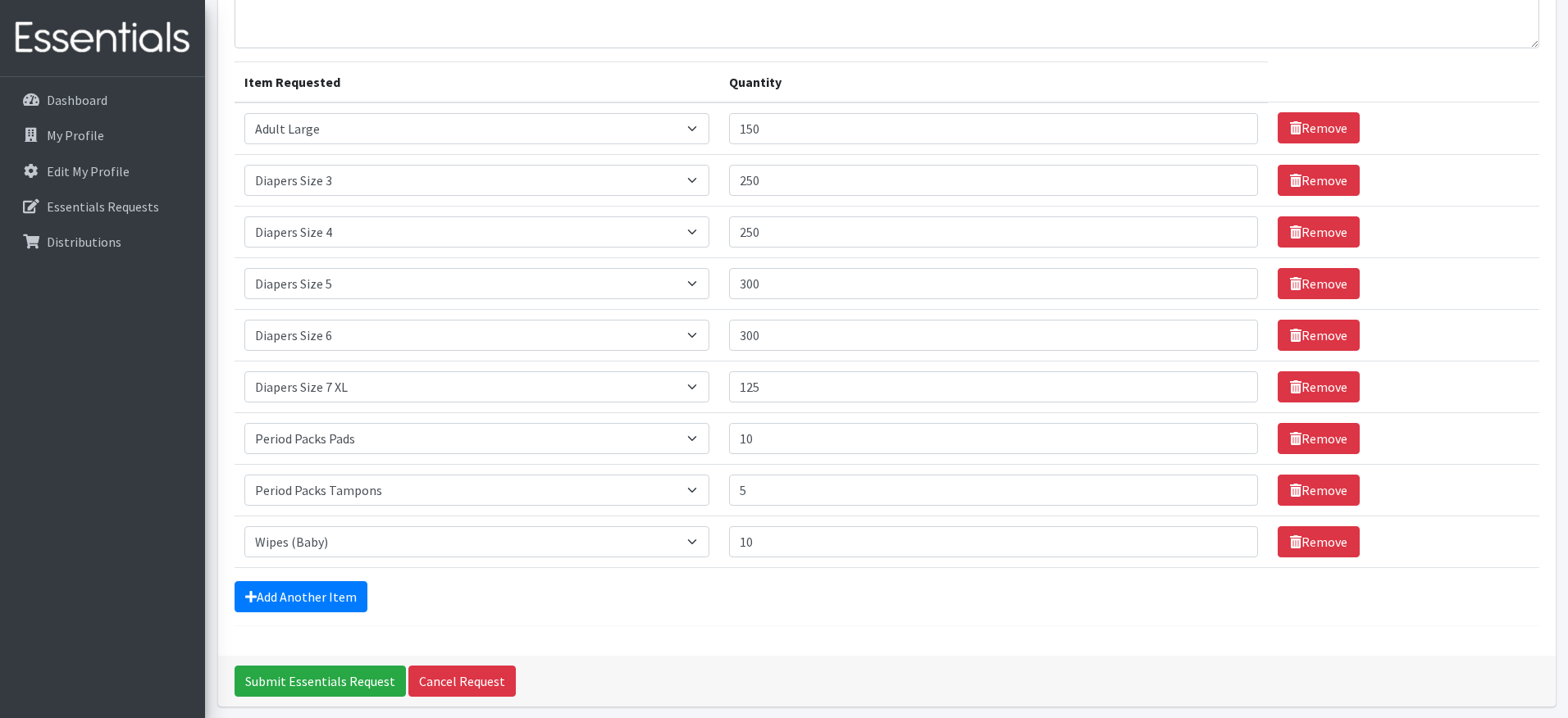
scroll to position [154, 0]
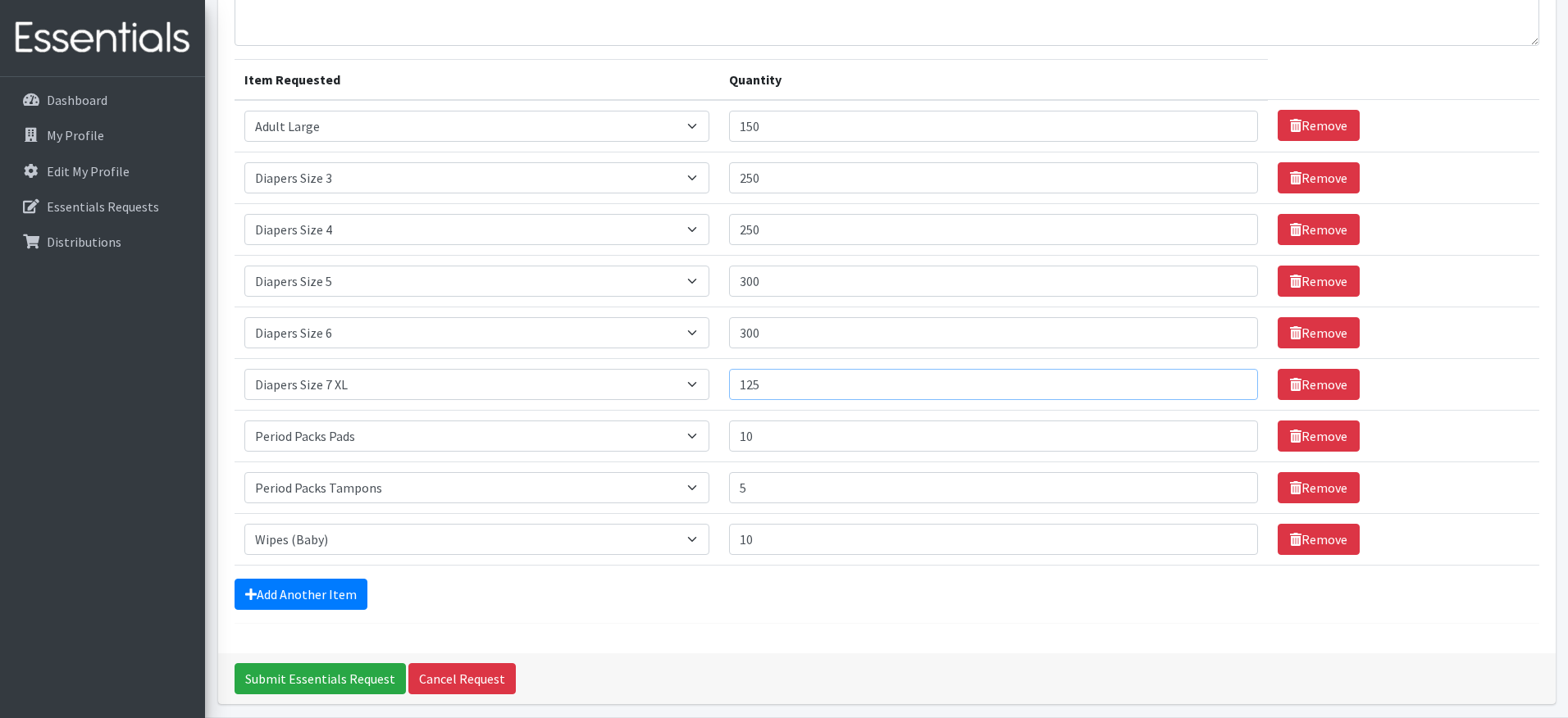
click at [784, 384] on input "125" at bounding box center [993, 385] width 529 height 31
type input "100"
click at [506, 589] on div "Add Another Item" at bounding box center [887, 594] width 1305 height 31
click at [331, 597] on link "Add Another Item" at bounding box center [301, 594] width 133 height 31
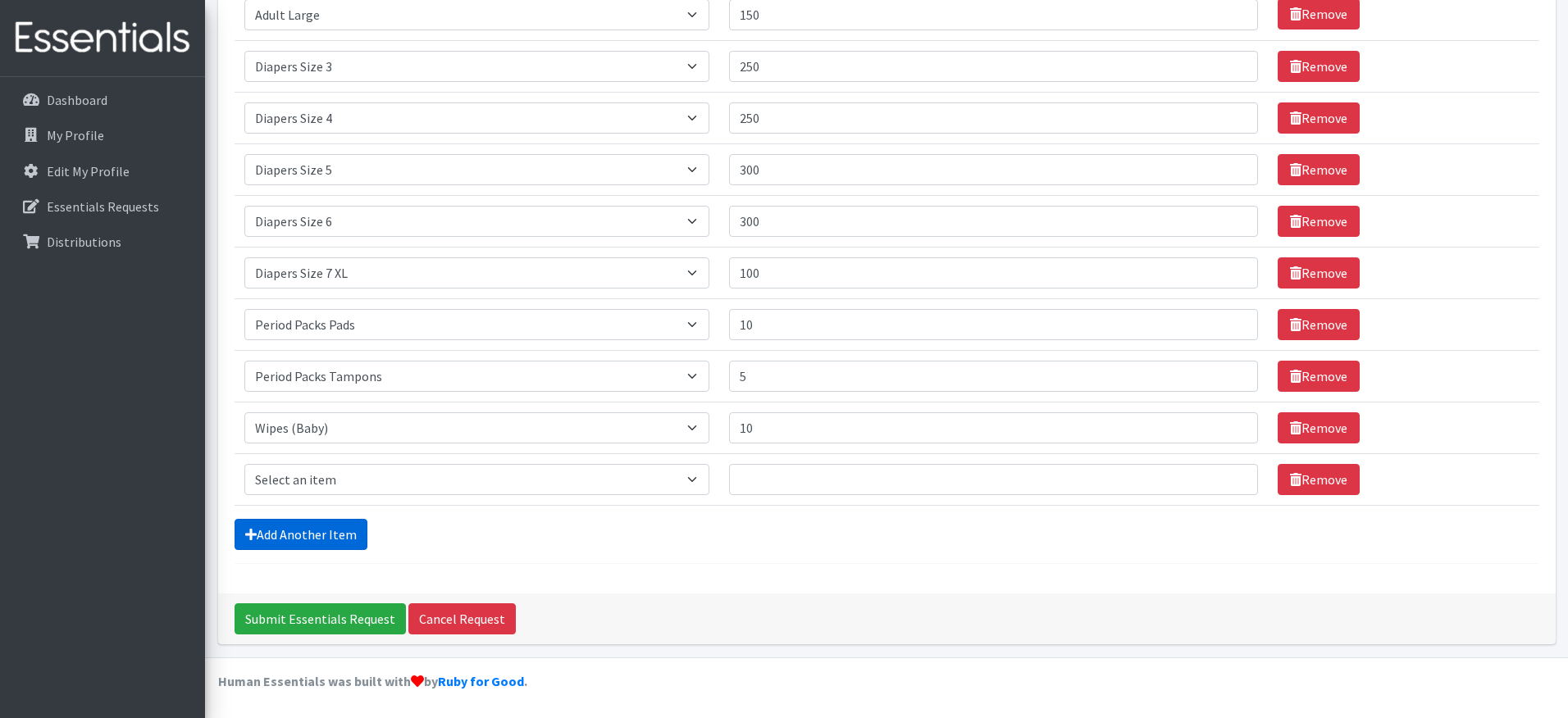
scroll to position [266, 0]
click at [338, 485] on select "Select an item Adult XXX Large Adult Large Adult XX Large Adult Medium Adult Sm…" at bounding box center [477, 478] width 466 height 31
select select "2927"
click at [245, 463] on select "Select an item Adult XXX Large Adult Large Adult XX Large Adult Medium Adult Sm…" at bounding box center [477, 478] width 466 height 31
click at [772, 469] on input "Quantity" at bounding box center [993, 478] width 529 height 31
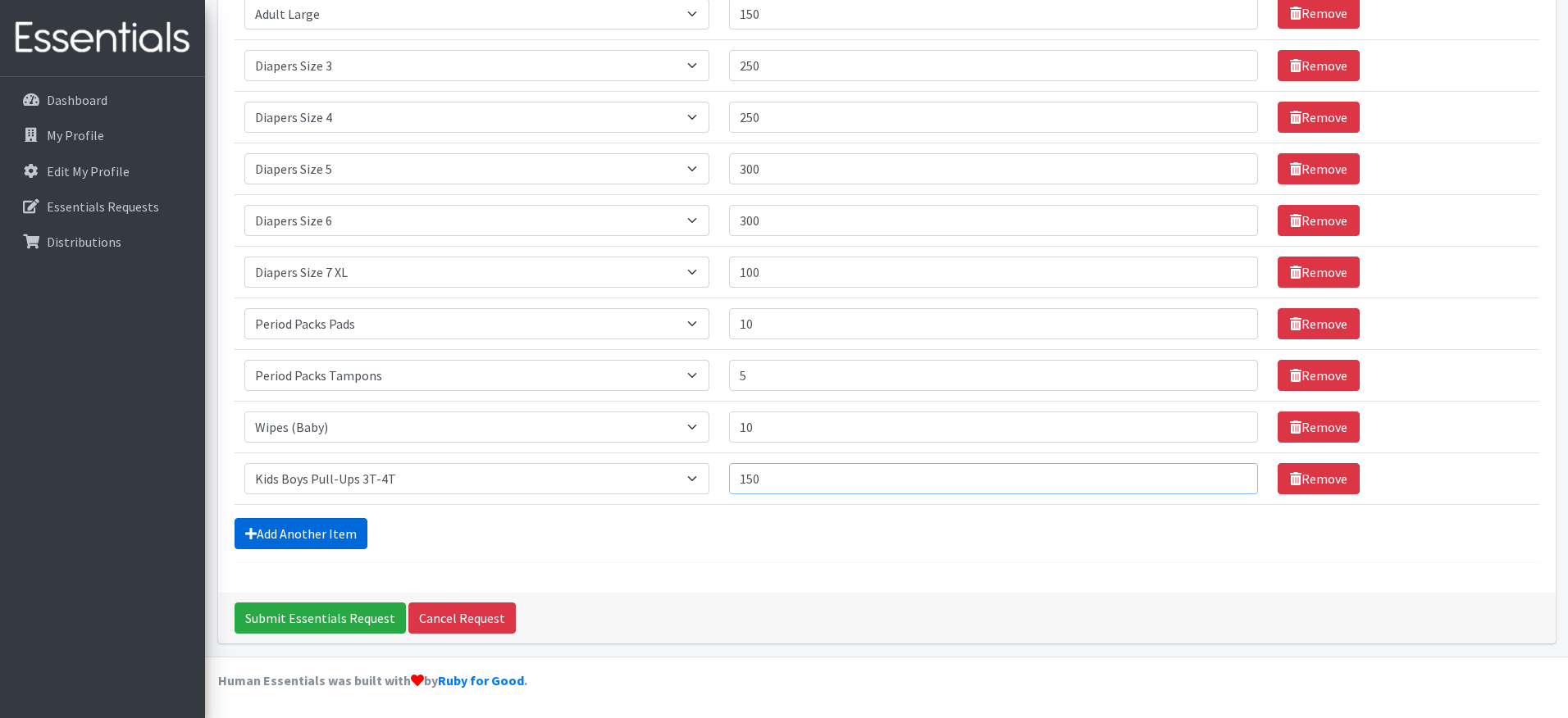
type input "150"
click at [281, 542] on link "Add Another Item" at bounding box center [301, 533] width 133 height 31
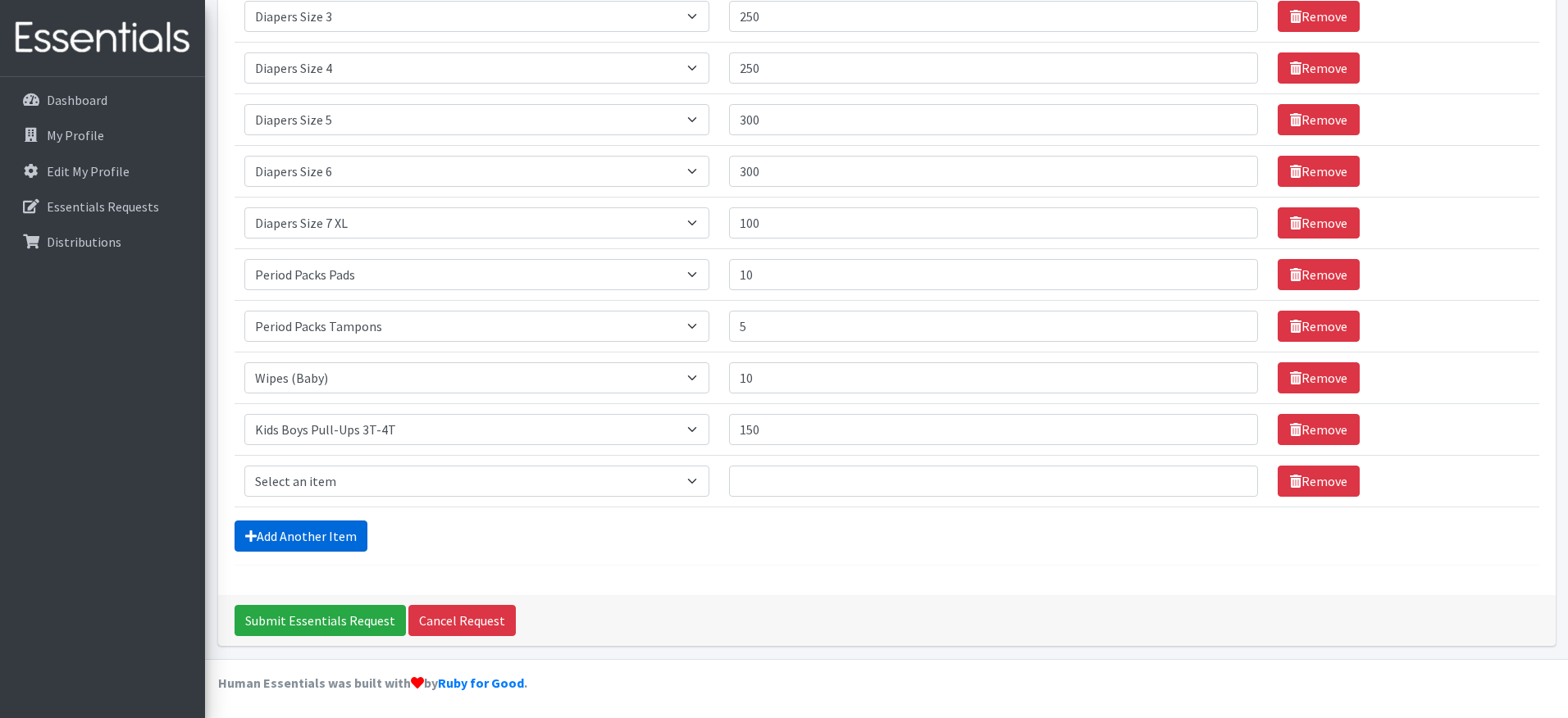
scroll to position [318, 0]
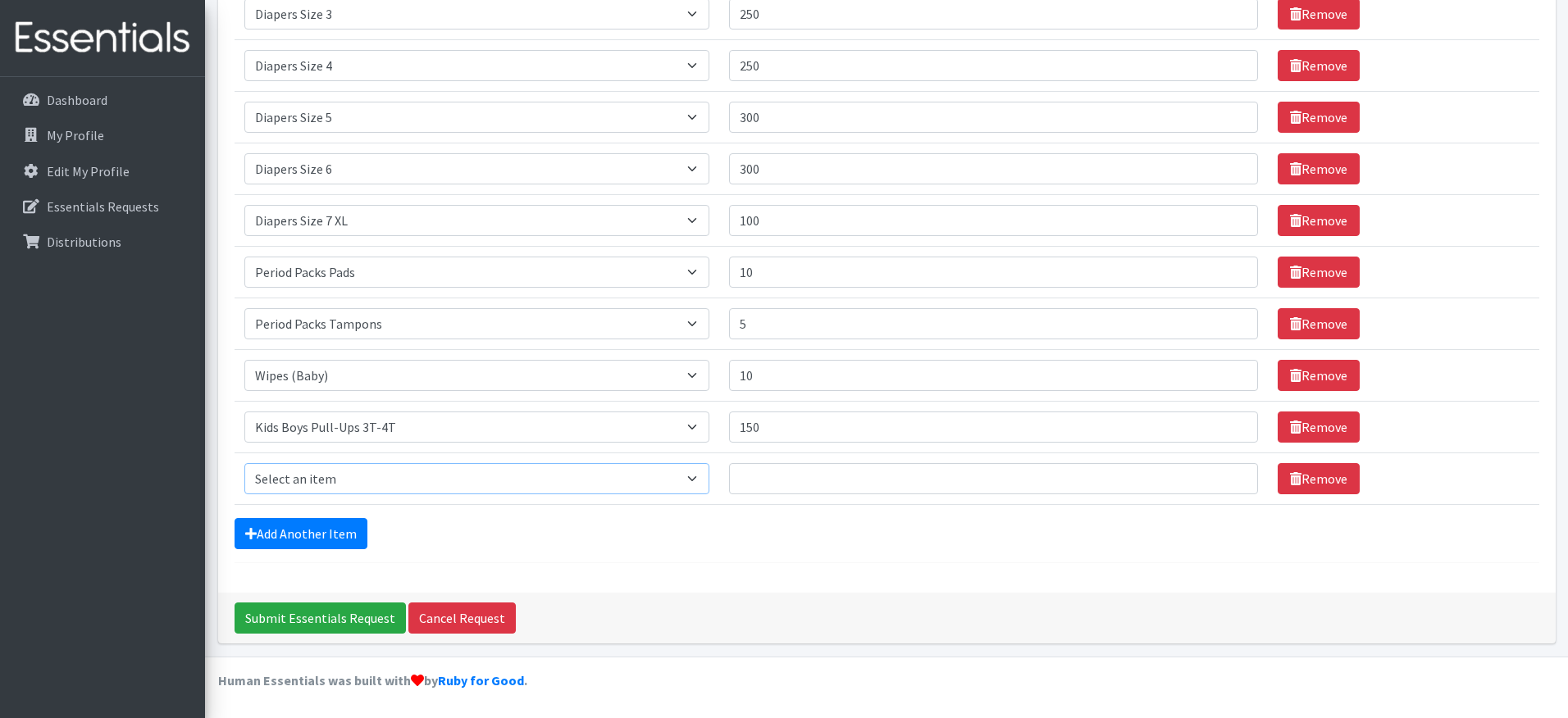
click at [307, 483] on select "Select an item Adult XXX Large Adult Large Adult XX Large Adult Medium Adult Sm…" at bounding box center [477, 478] width 466 height 31
select select "2926"
click at [245, 463] on select "Select an item Adult XXX Large Adult Large Adult XX Large Adult Medium Adult Sm…" at bounding box center [477, 478] width 466 height 31
click at [855, 474] on input "Quantity" at bounding box center [993, 478] width 529 height 31
type input "150"
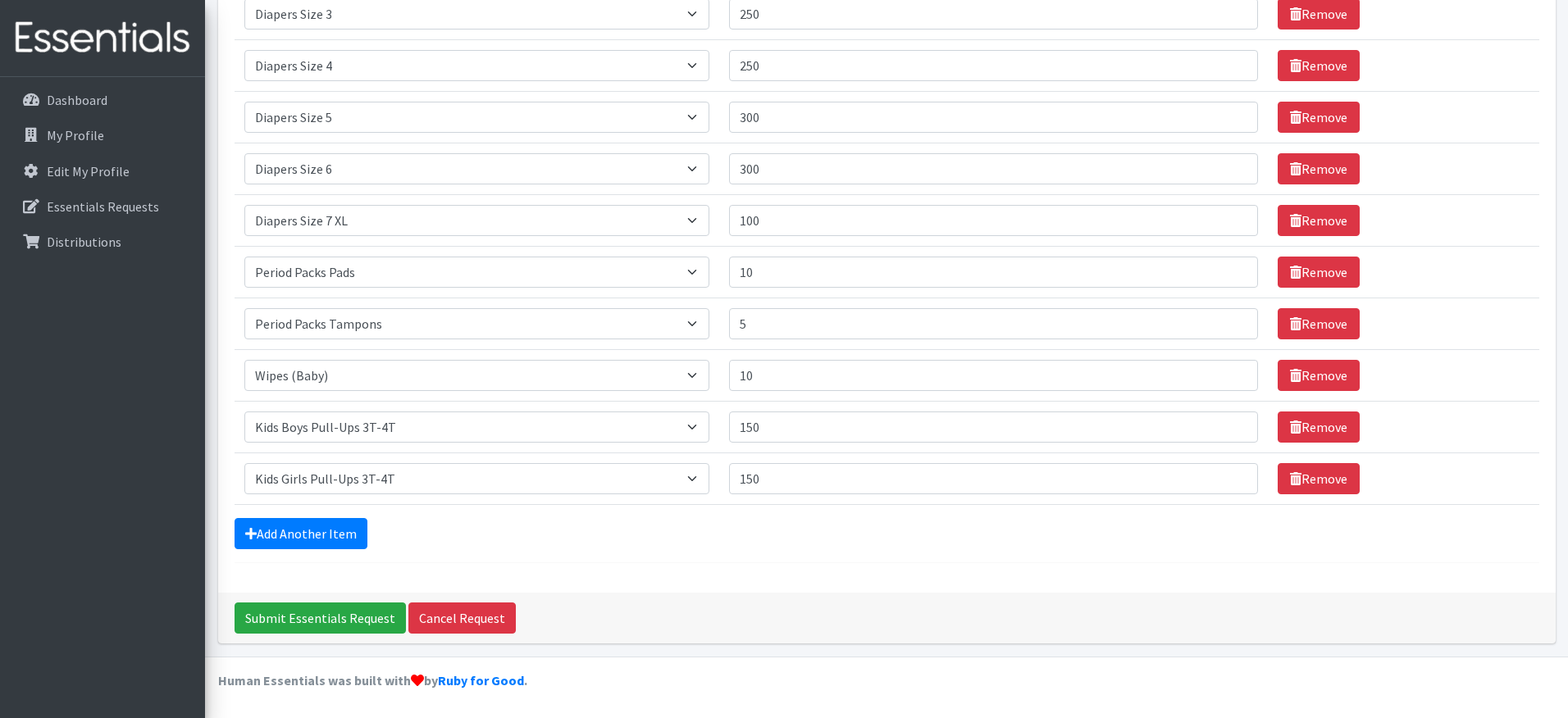
click at [457, 544] on div "Add Another Item" at bounding box center [887, 533] width 1305 height 31
click at [340, 612] on input "Submit Essentials Request" at bounding box center [320, 618] width 171 height 31
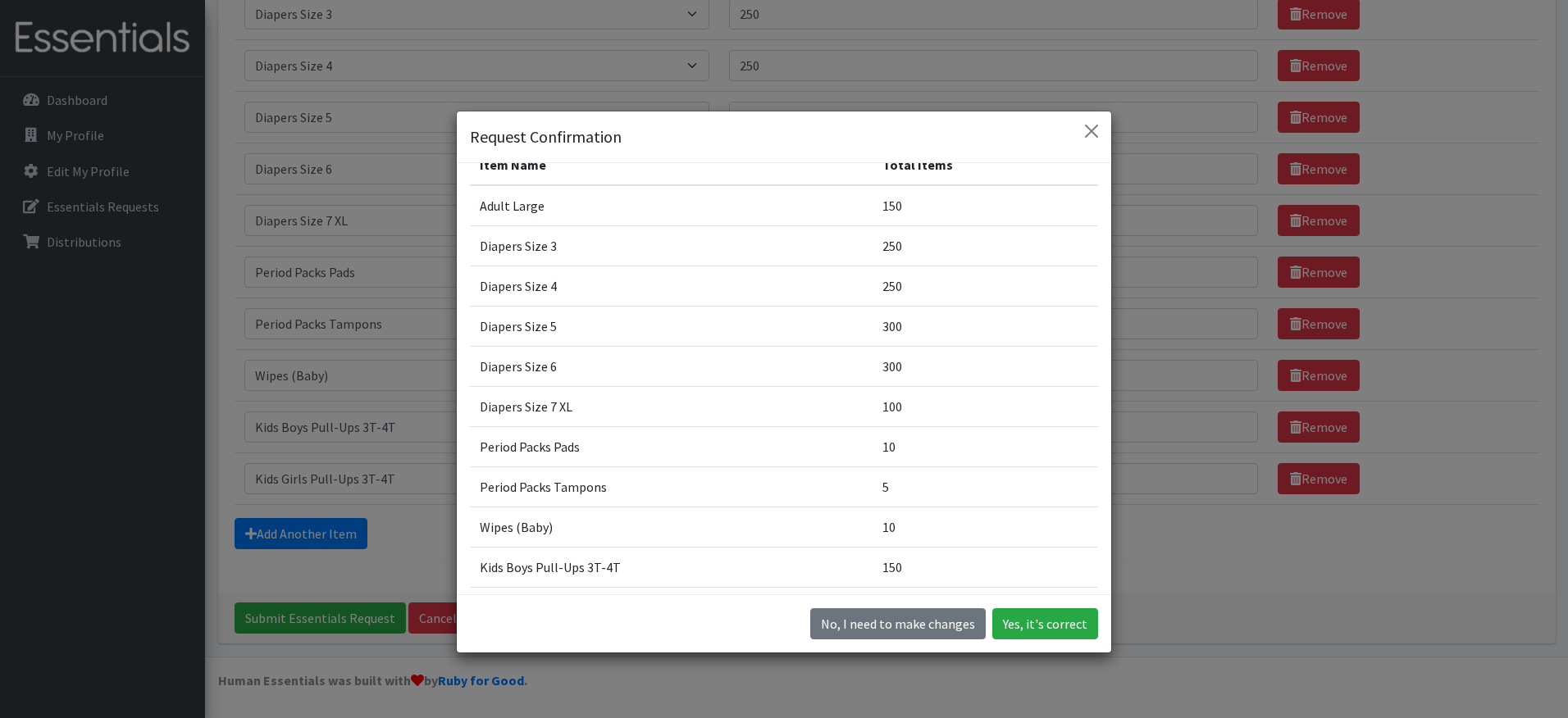
scroll to position [0, 0]
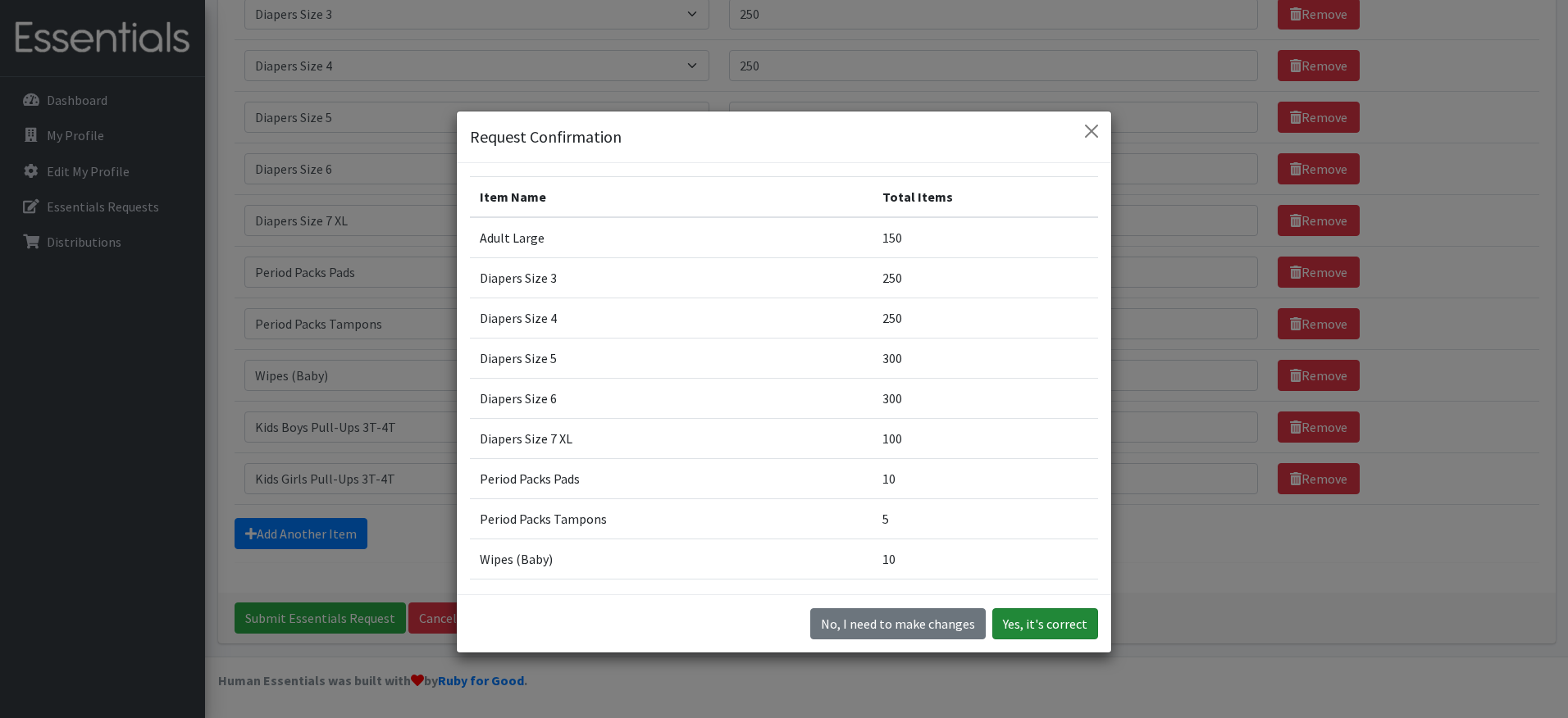
click at [1037, 629] on button "Yes, it's correct" at bounding box center [1045, 624] width 106 height 31
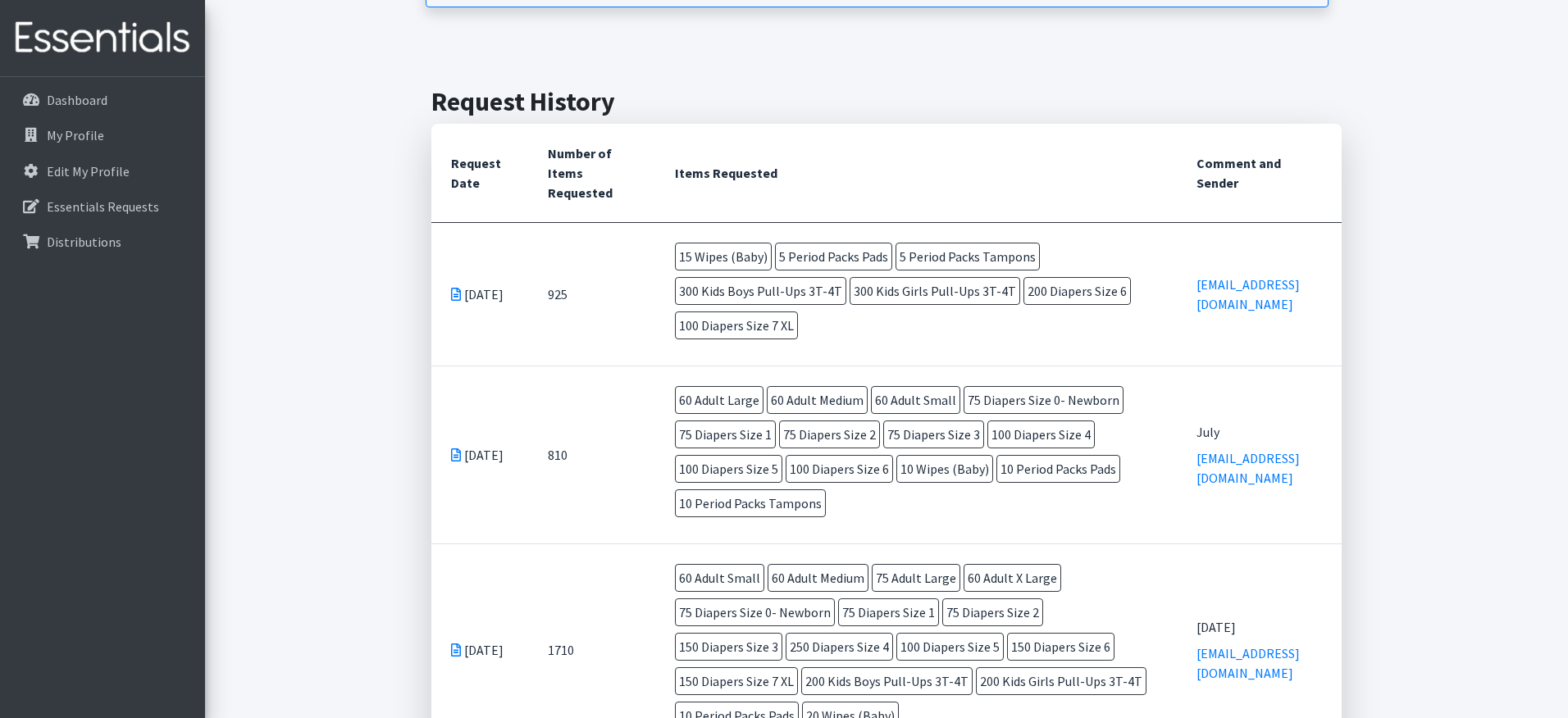
scroll to position [311, 0]
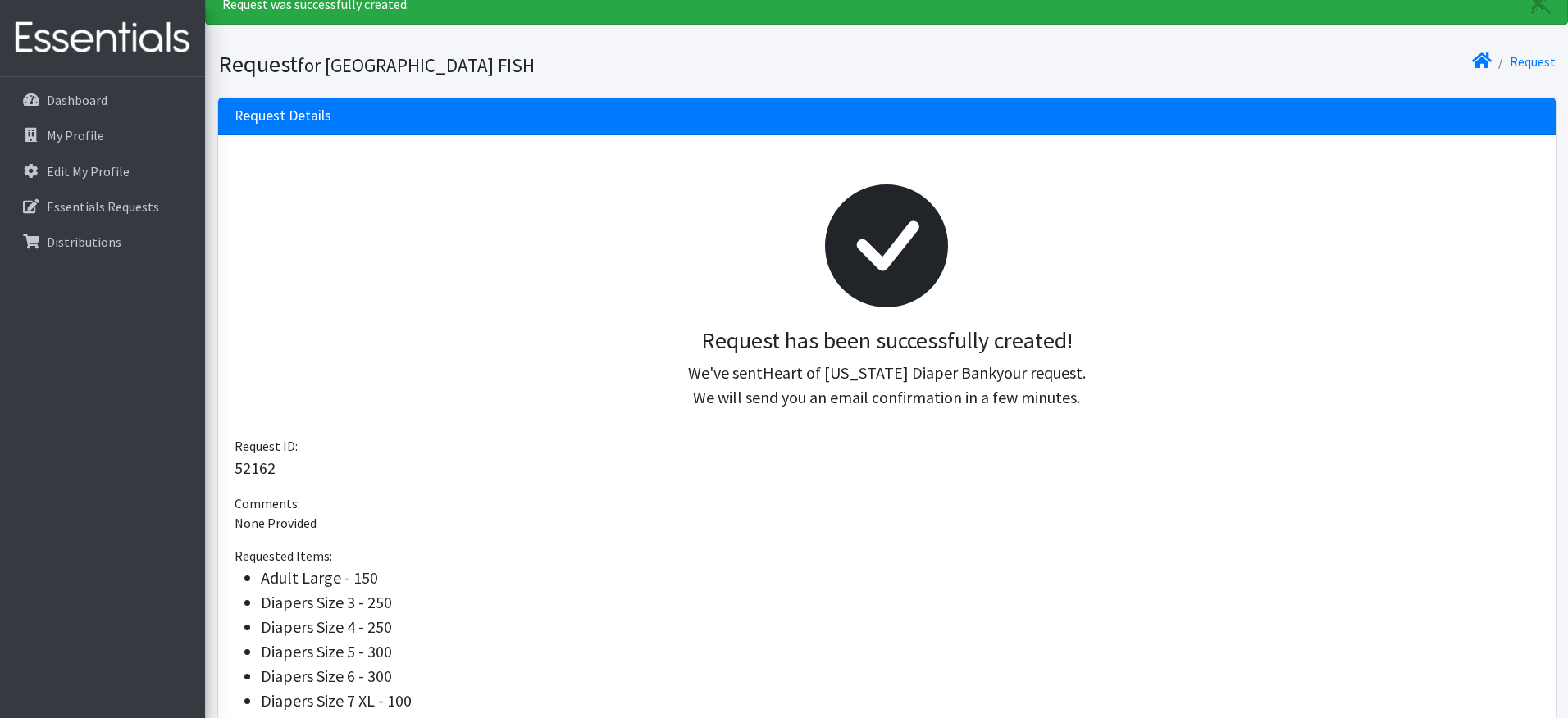
scroll to position [156, 0]
